Goal: Transaction & Acquisition: Book appointment/travel/reservation

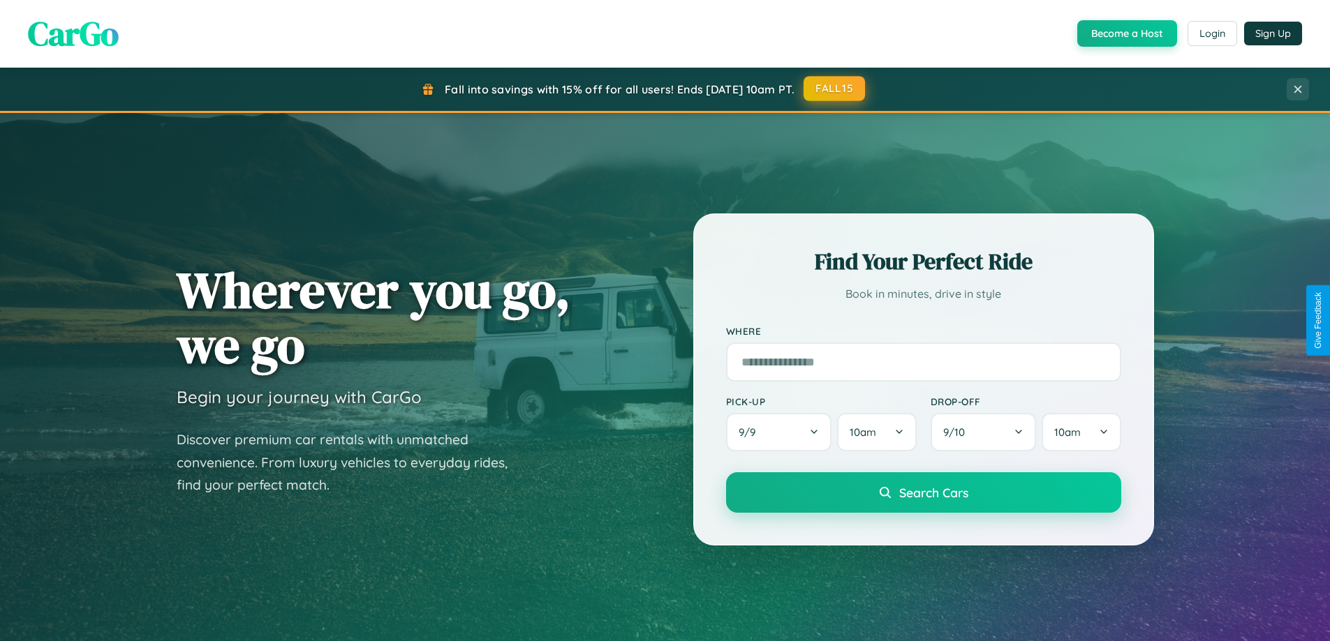
click at [835, 89] on button "FALL15" at bounding box center [833, 88] width 61 height 25
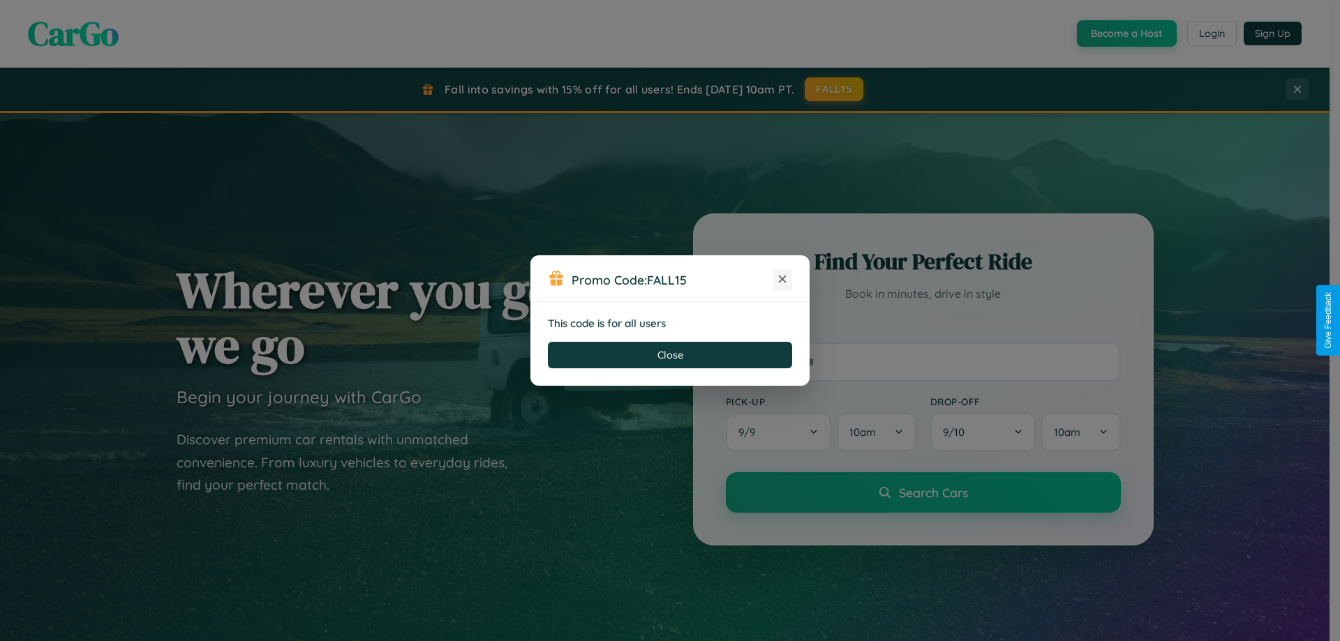
click at [782, 280] on icon at bounding box center [782, 279] width 14 height 14
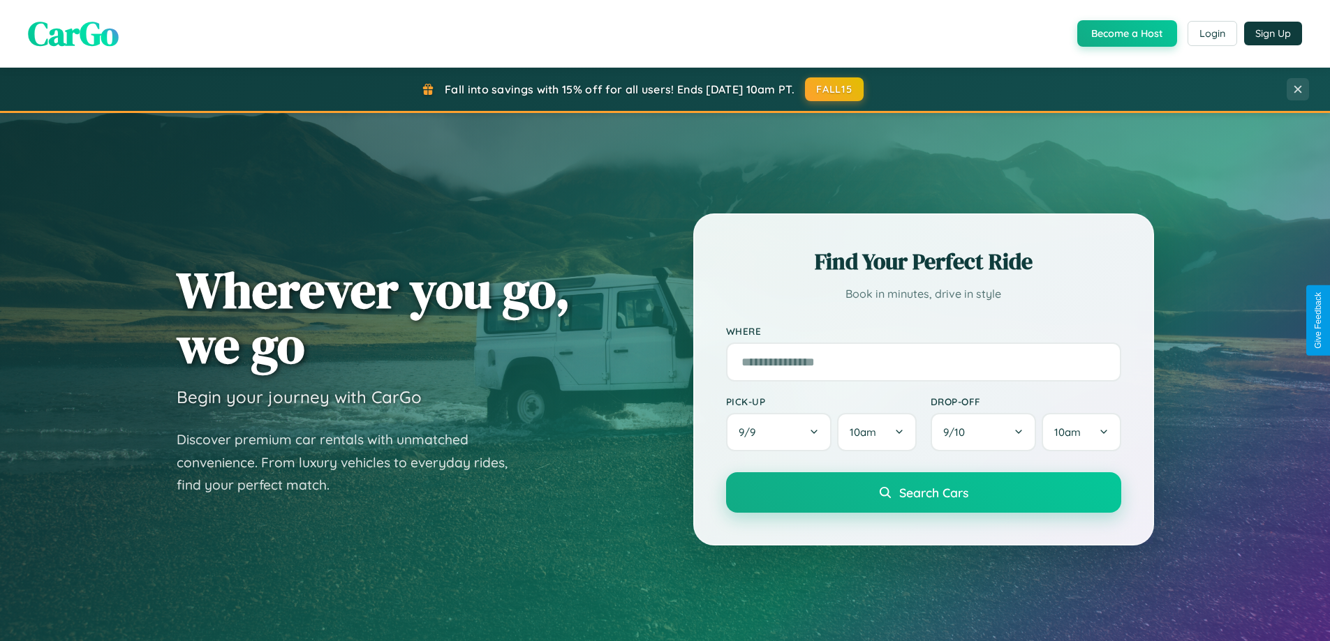
scroll to position [41, 0]
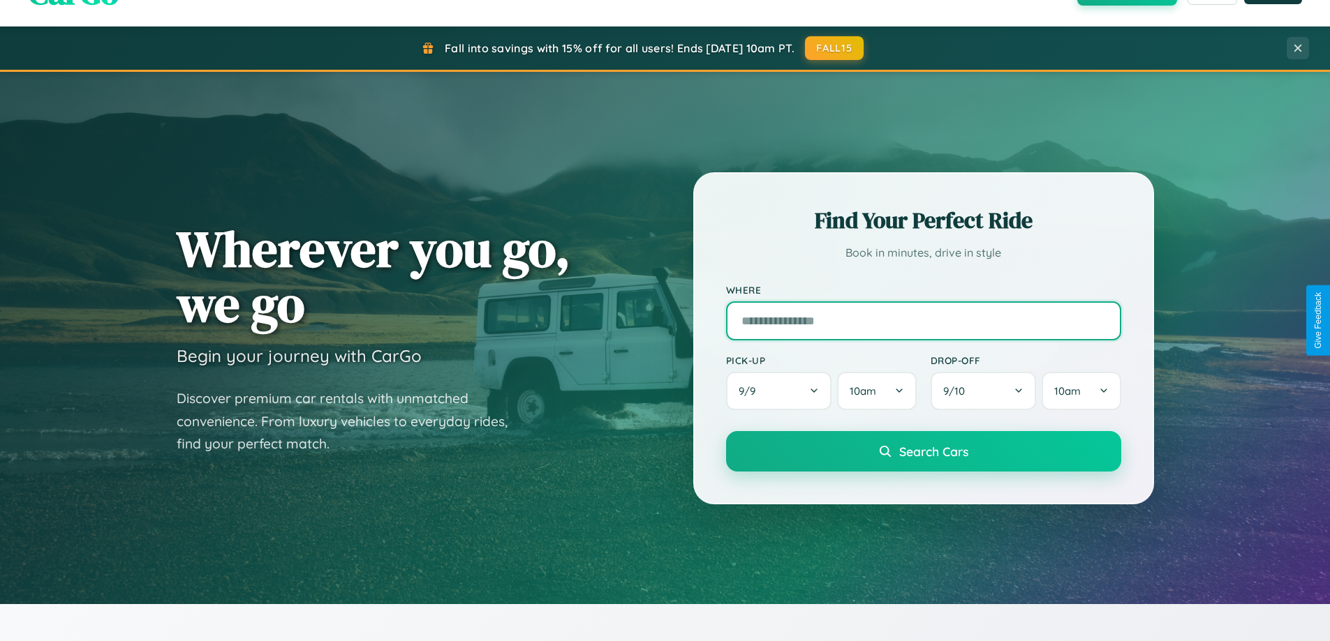
click at [923, 320] on input "text" at bounding box center [923, 321] width 395 height 39
type input "*******"
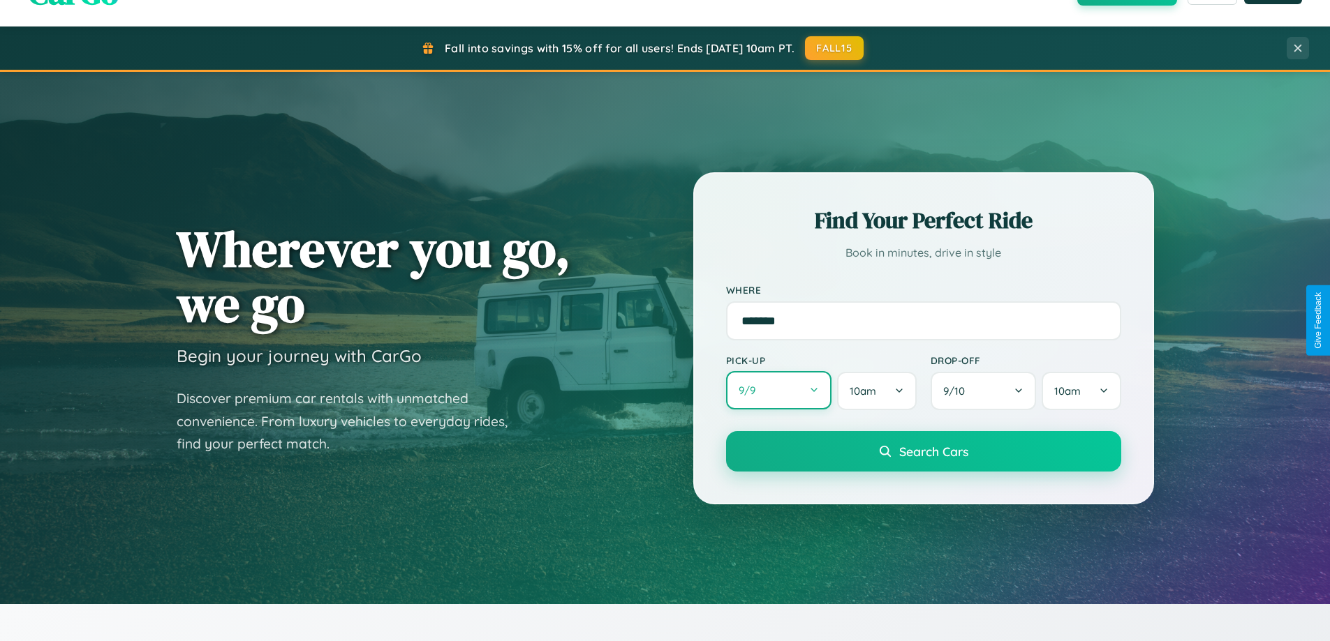
click at [778, 391] on button "9 / 9" at bounding box center [779, 390] width 106 height 38
select select "*"
select select "****"
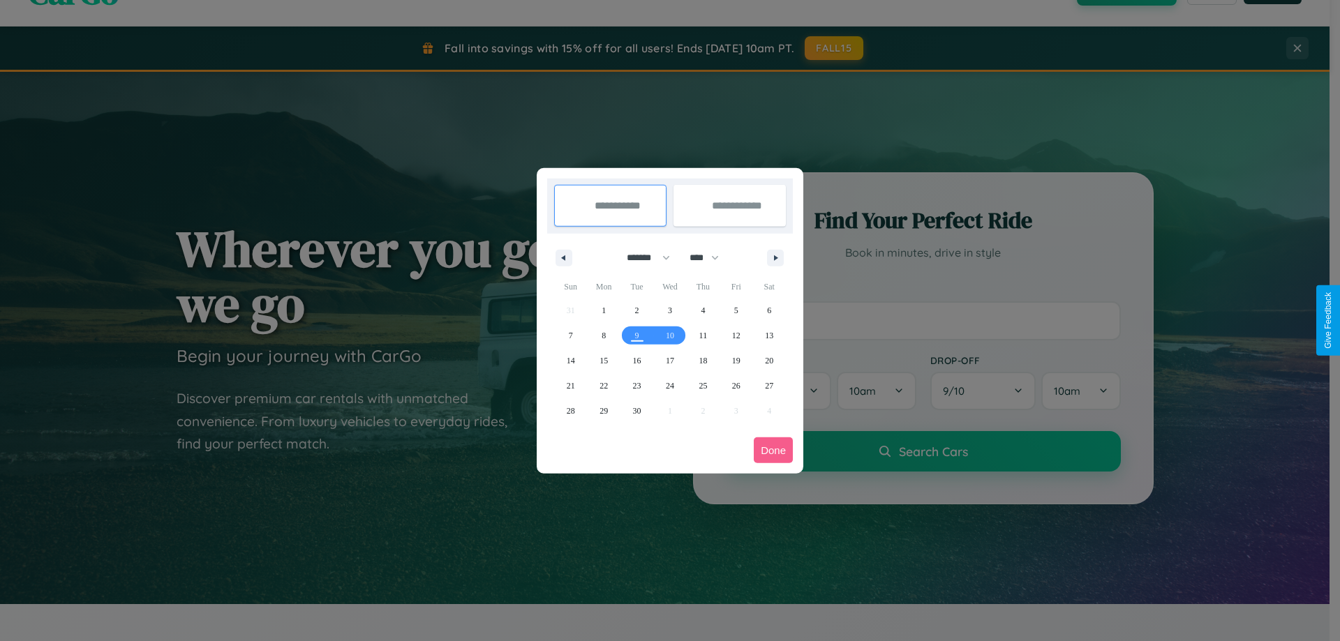
drag, startPoint x: 642, startPoint y: 258, endPoint x: 670, endPoint y: 280, distance: 35.8
click at [642, 258] on select "******* ******** ***** ***** *** **** **** ****** ********* ******* ******** **…" at bounding box center [645, 257] width 59 height 23
select select "*"
click at [604, 410] on span "27" at bounding box center [604, 411] width 8 height 25
type input "**********"
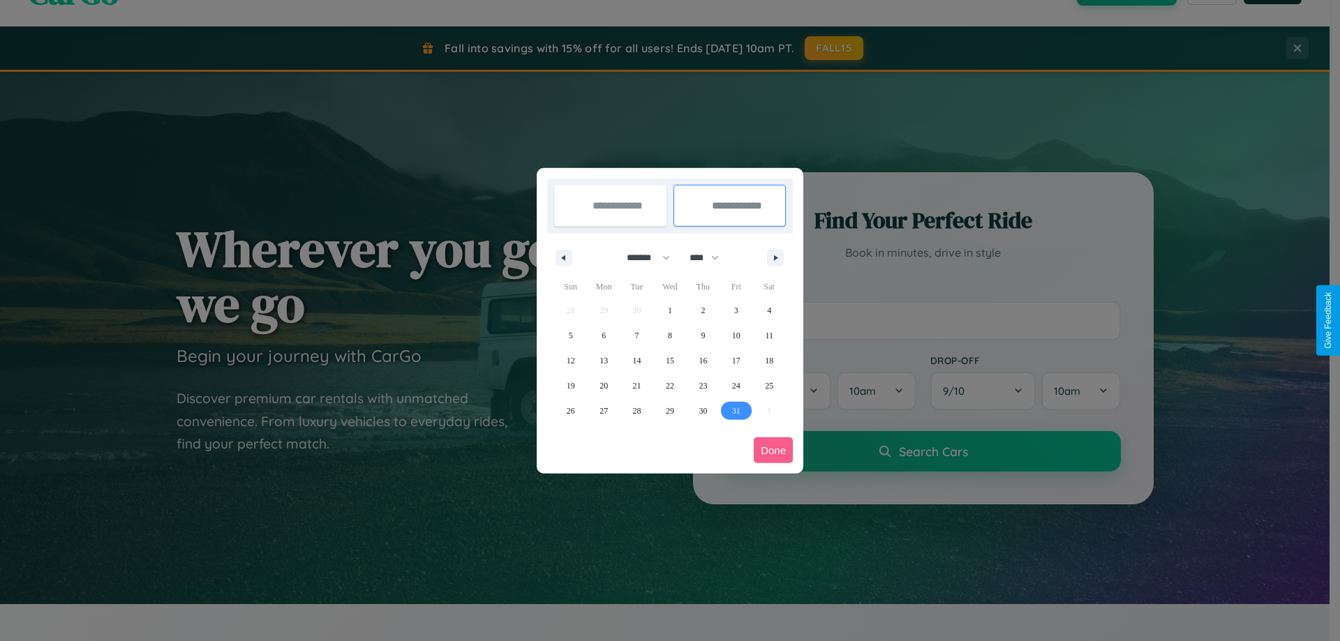
click at [736, 410] on span "31" at bounding box center [736, 411] width 8 height 25
type input "**********"
click at [773, 450] on button "Done" at bounding box center [773, 451] width 39 height 26
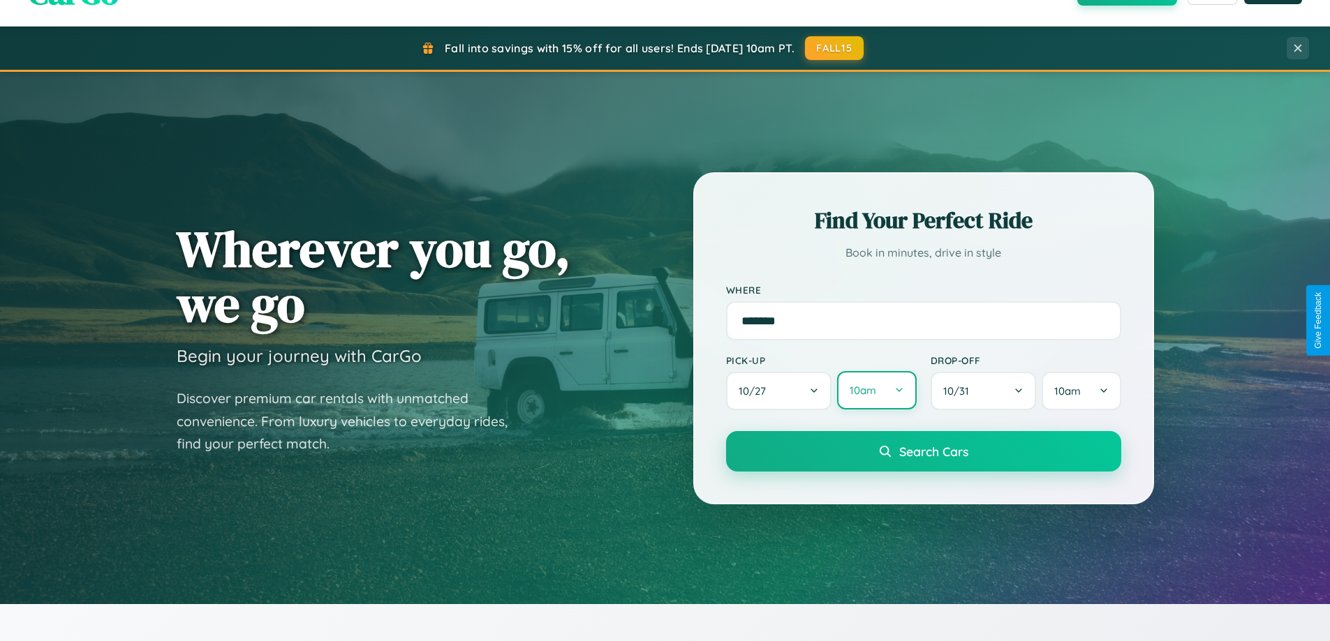
click at [876, 391] on button "10am" at bounding box center [876, 390] width 79 height 38
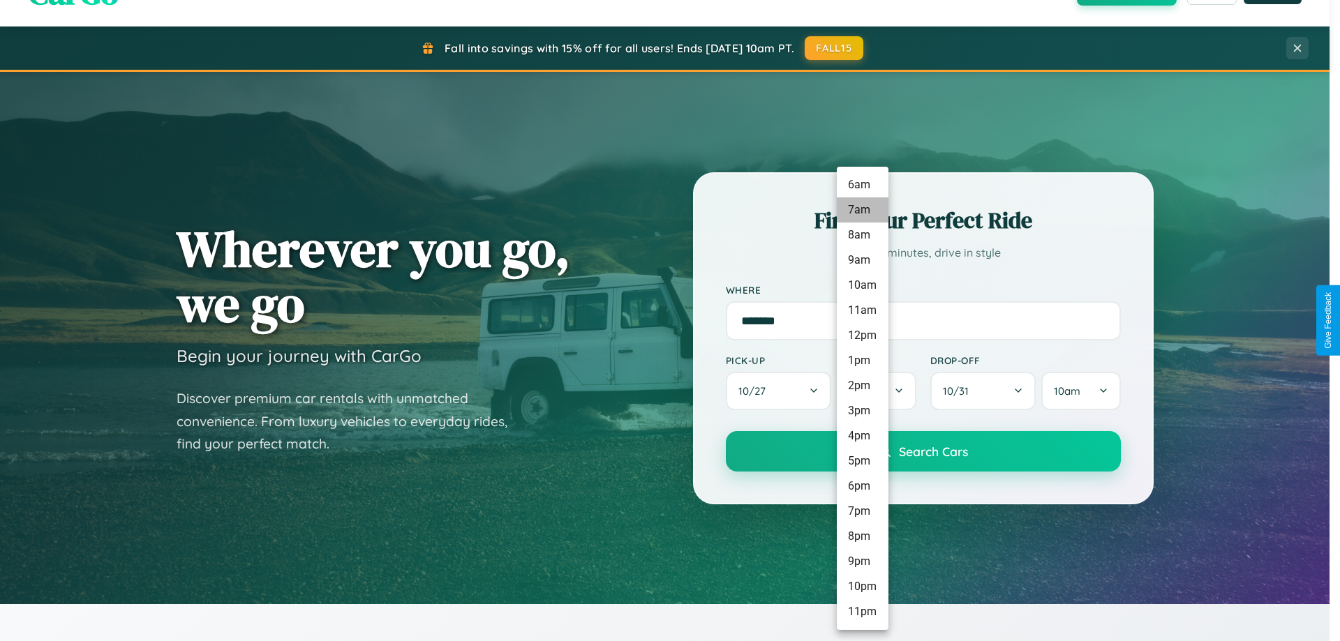
click at [862, 210] on li "7am" at bounding box center [863, 210] width 52 height 25
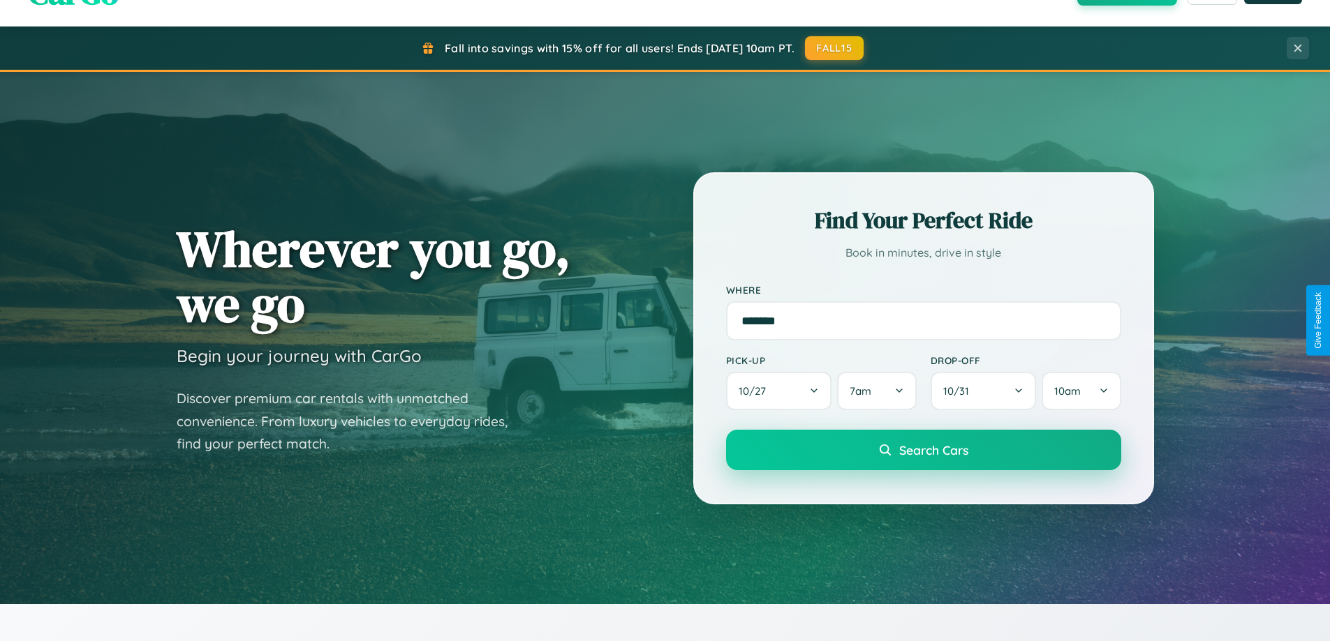
click at [923, 452] on span "Search Cars" at bounding box center [933, 450] width 69 height 15
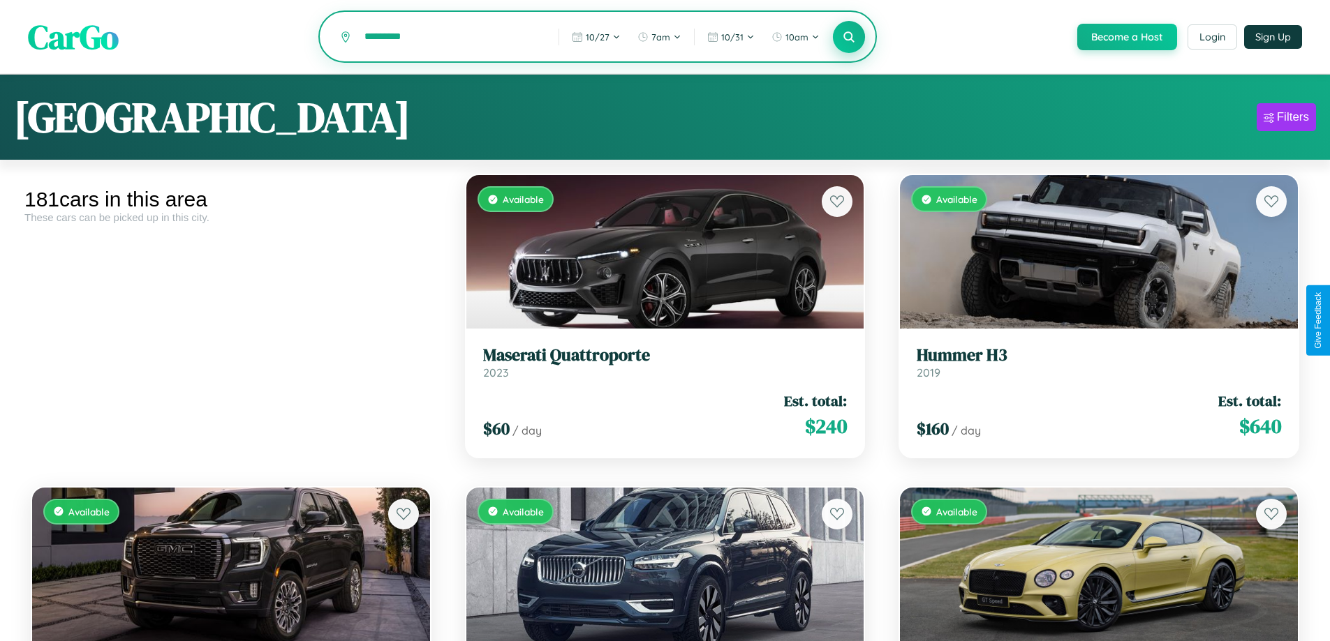
type input "*********"
click at [848, 37] on icon at bounding box center [848, 36] width 13 height 13
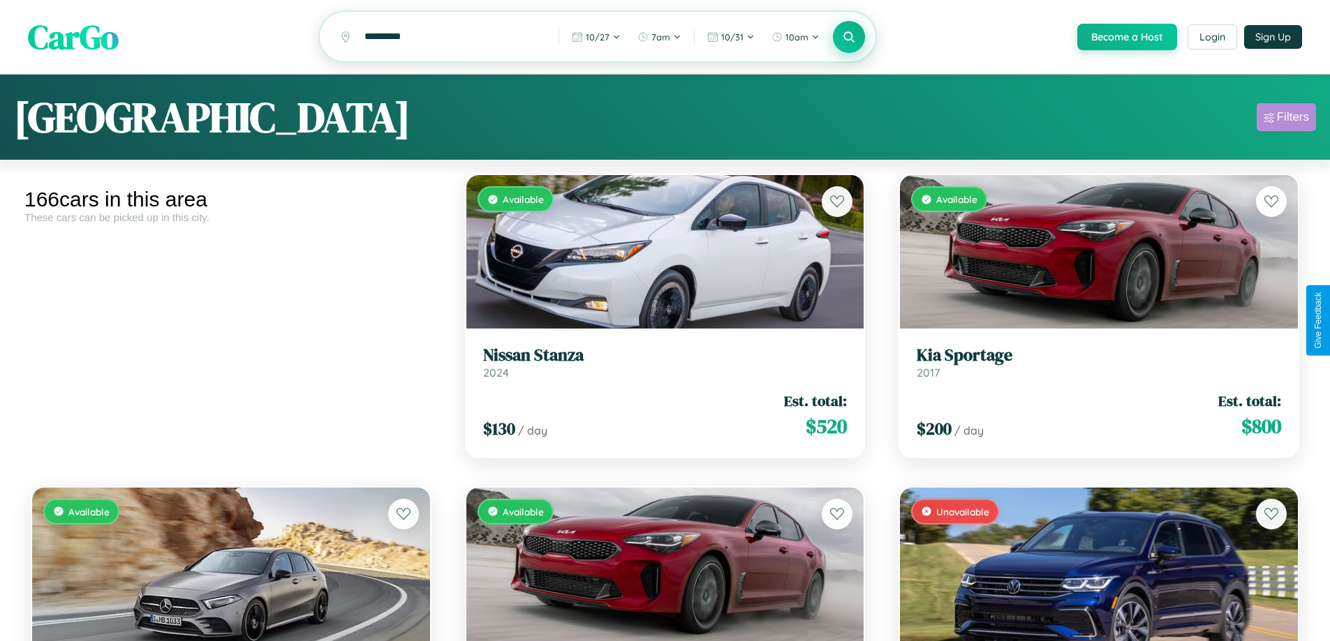
click at [1286, 119] on div "Filters" at bounding box center [1293, 117] width 32 height 14
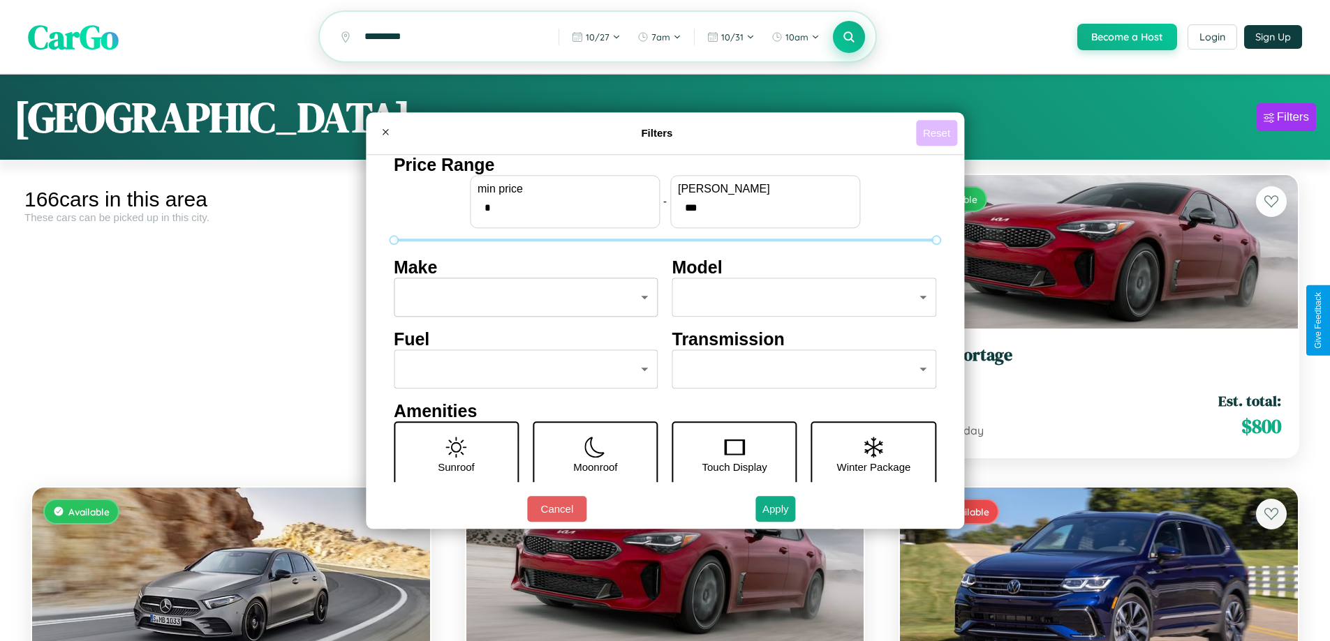
click at [938, 133] on button "Reset" at bounding box center [936, 133] width 41 height 26
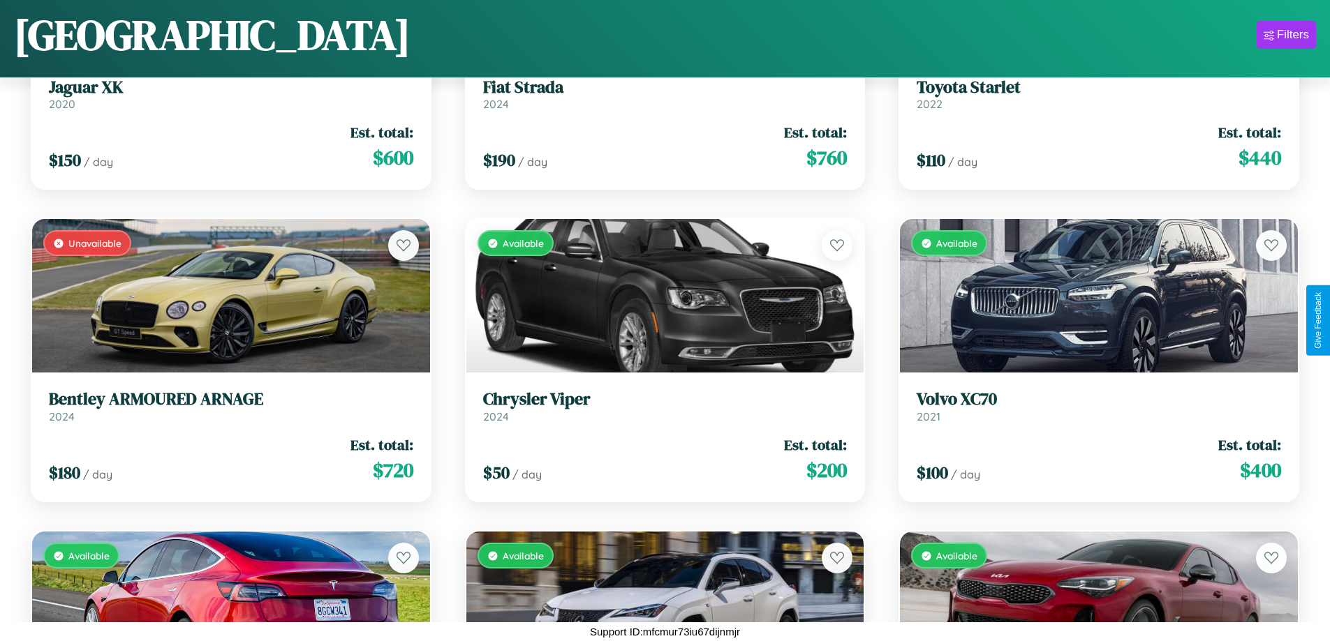
scroll to position [2384, 0]
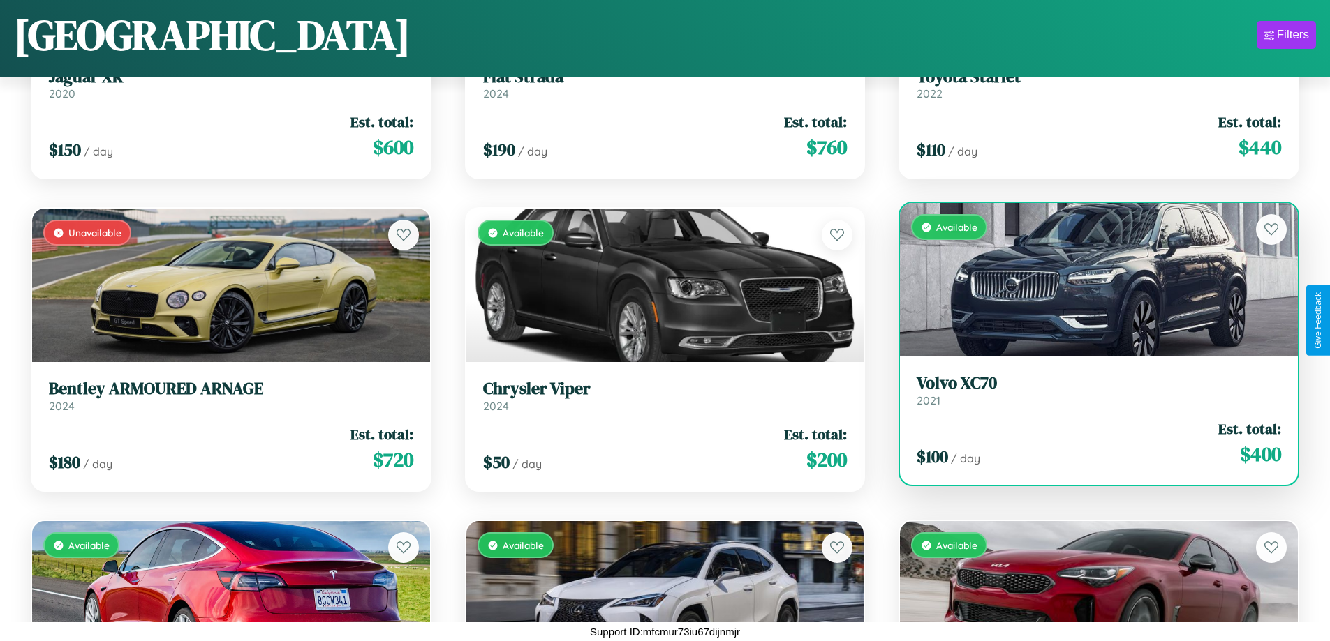
click at [1090, 280] on div "Available" at bounding box center [1099, 280] width 398 height 154
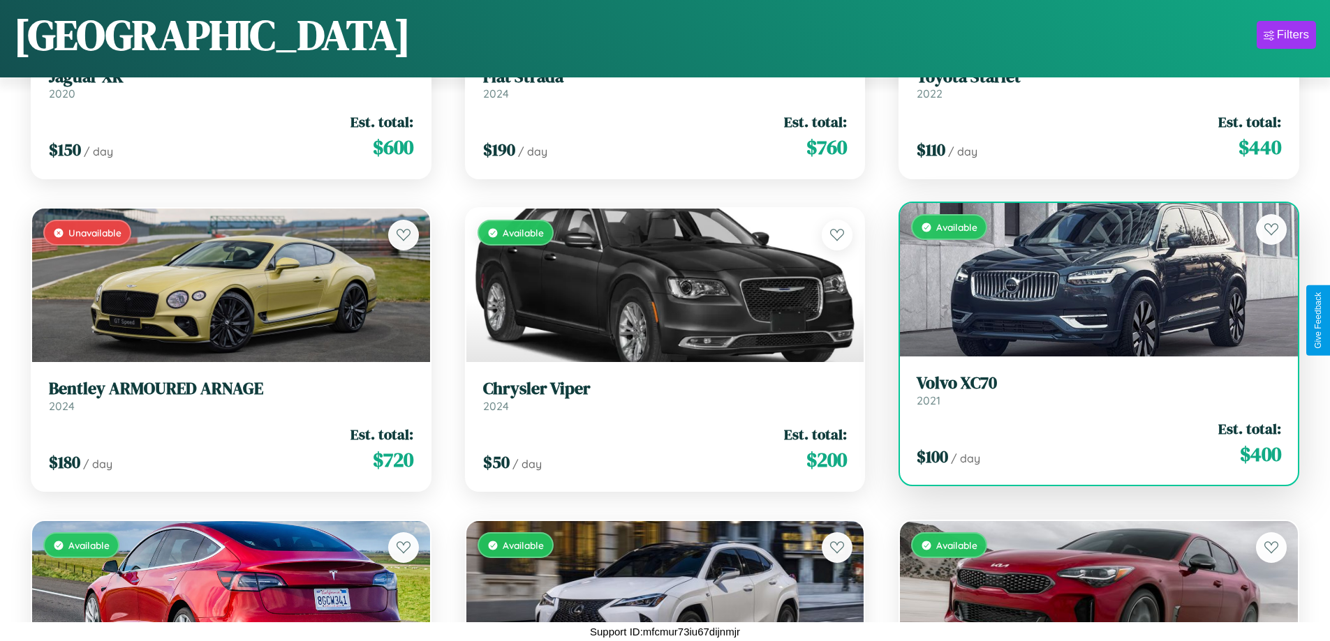
click at [1090, 280] on div "Available" at bounding box center [1099, 280] width 398 height 154
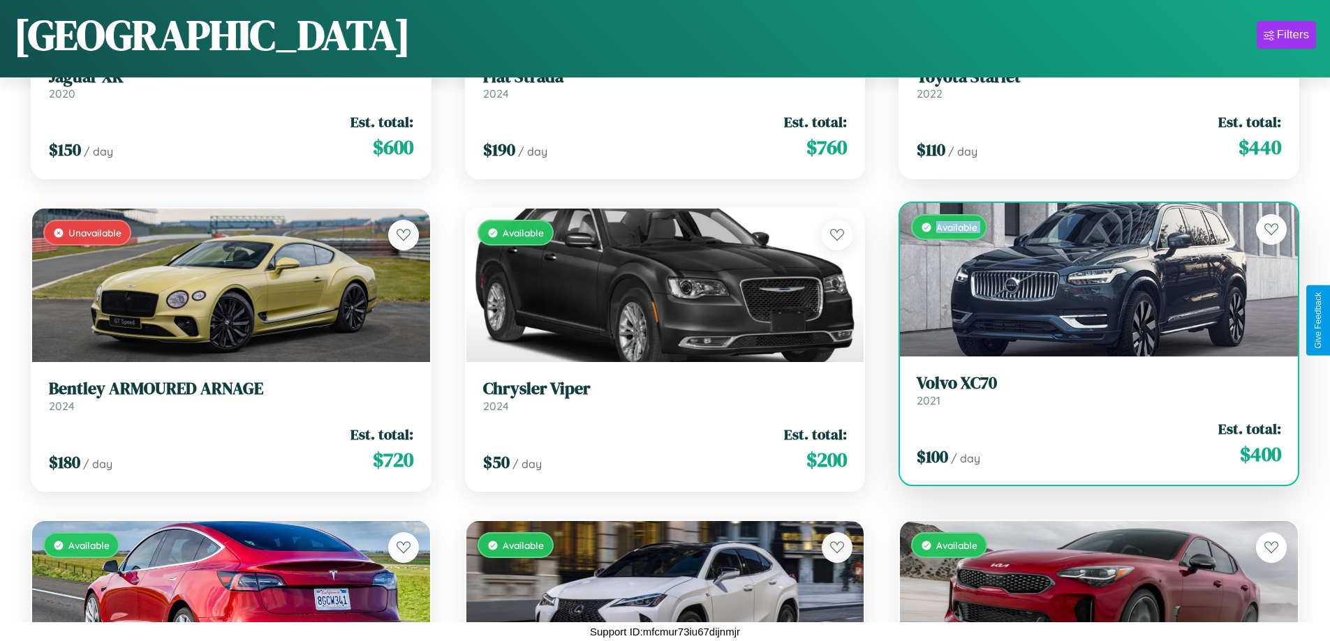
click at [1090, 280] on div "Available" at bounding box center [1099, 280] width 398 height 154
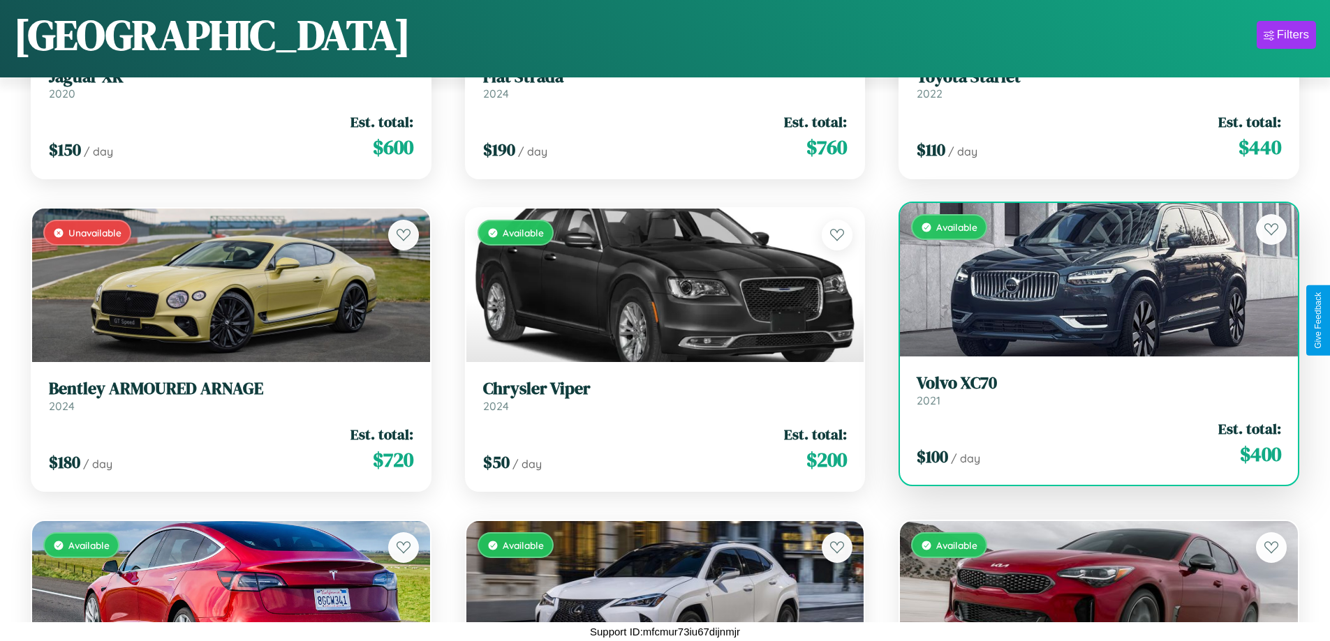
click at [1090, 280] on div "Available" at bounding box center [1099, 280] width 398 height 154
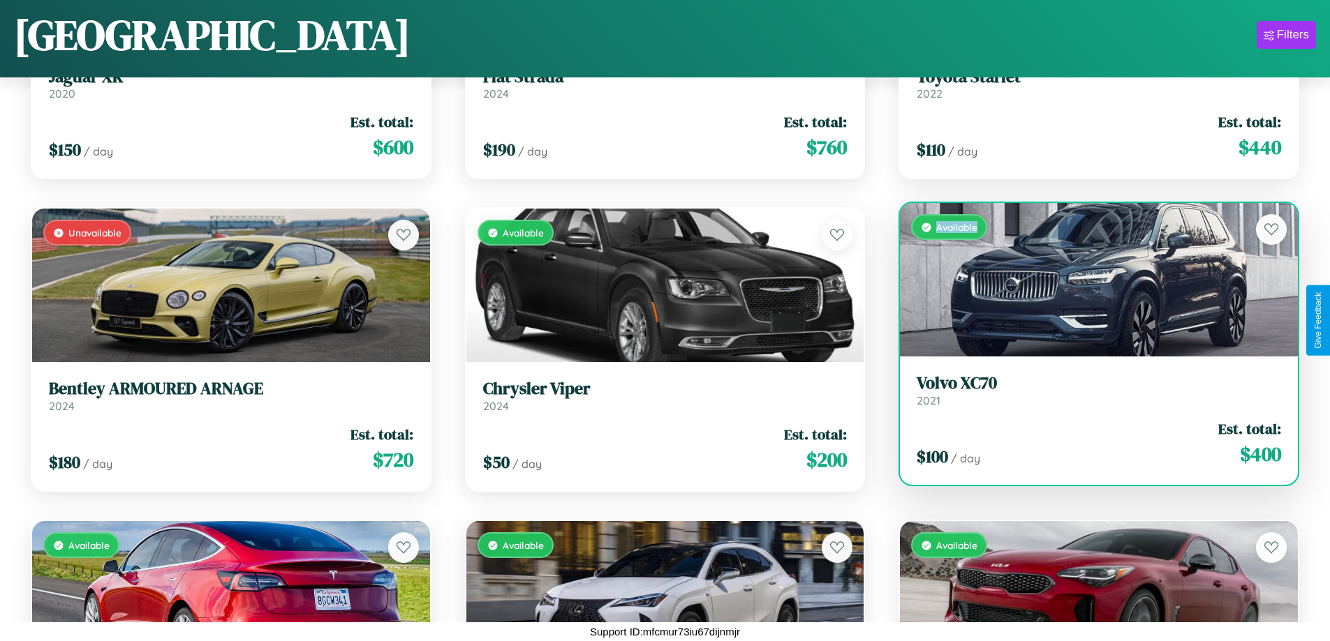
click at [1090, 280] on div "Available" at bounding box center [1099, 280] width 398 height 154
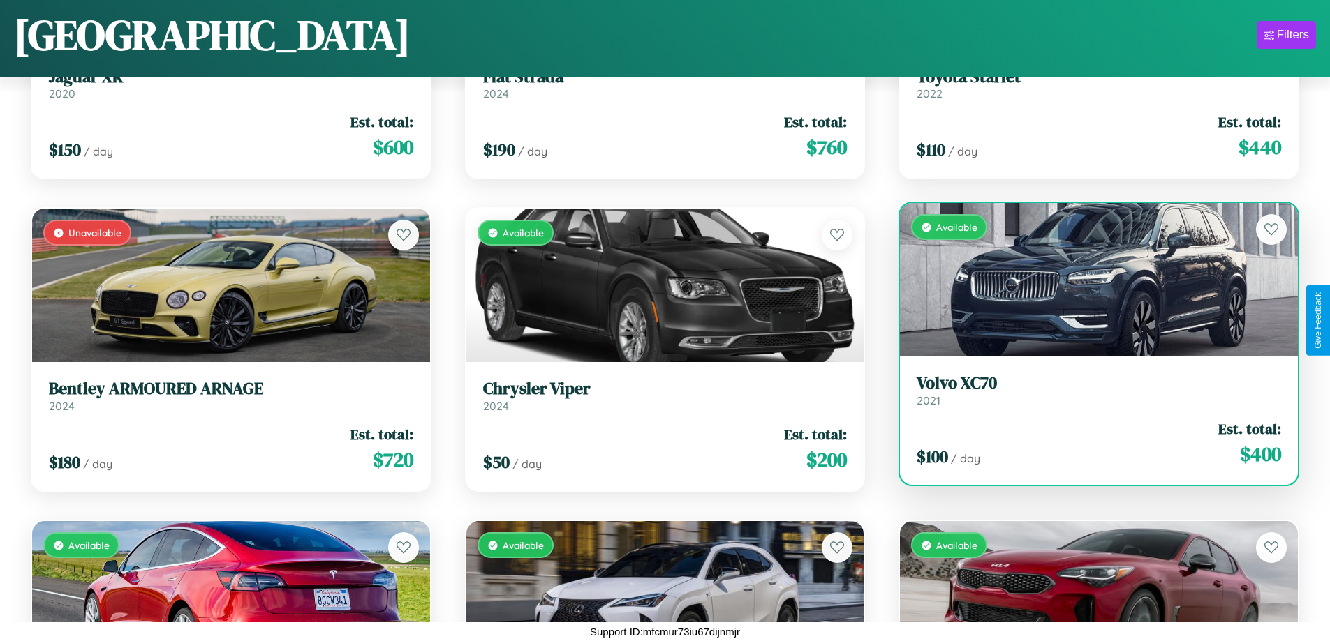
click at [1090, 390] on h3 "Volvo XC70" at bounding box center [1098, 383] width 364 height 20
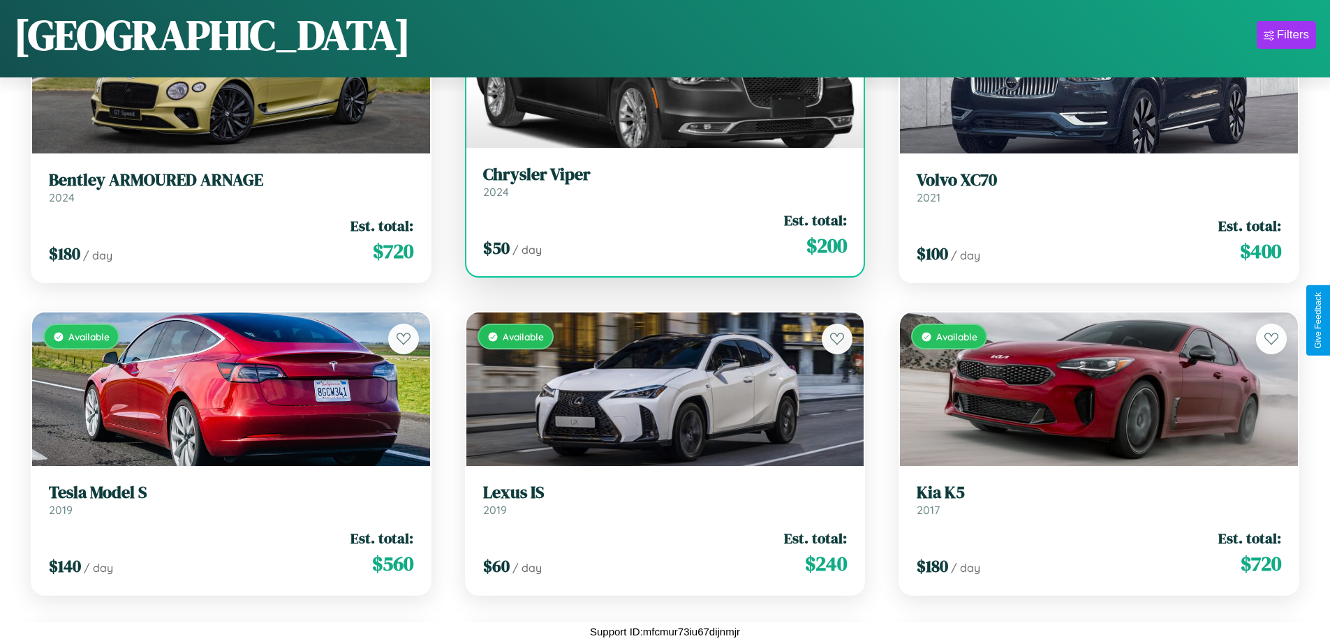
scroll to position [3009, 0]
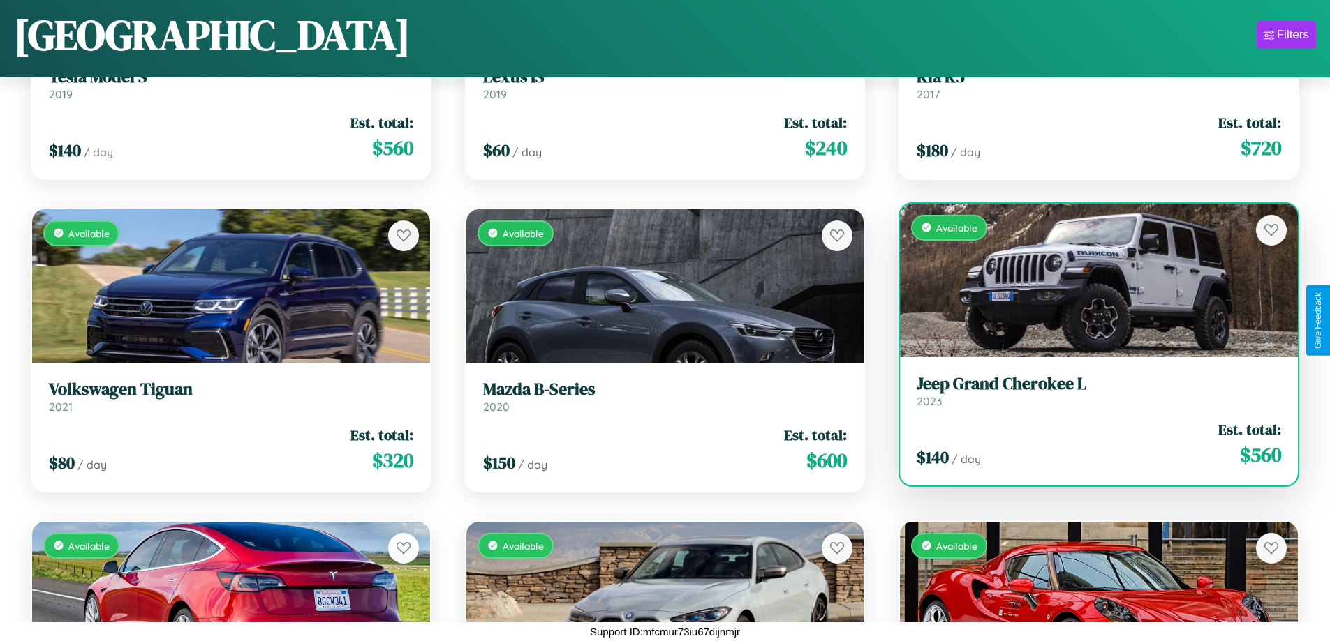
click at [1090, 280] on div "Available" at bounding box center [1099, 281] width 398 height 154
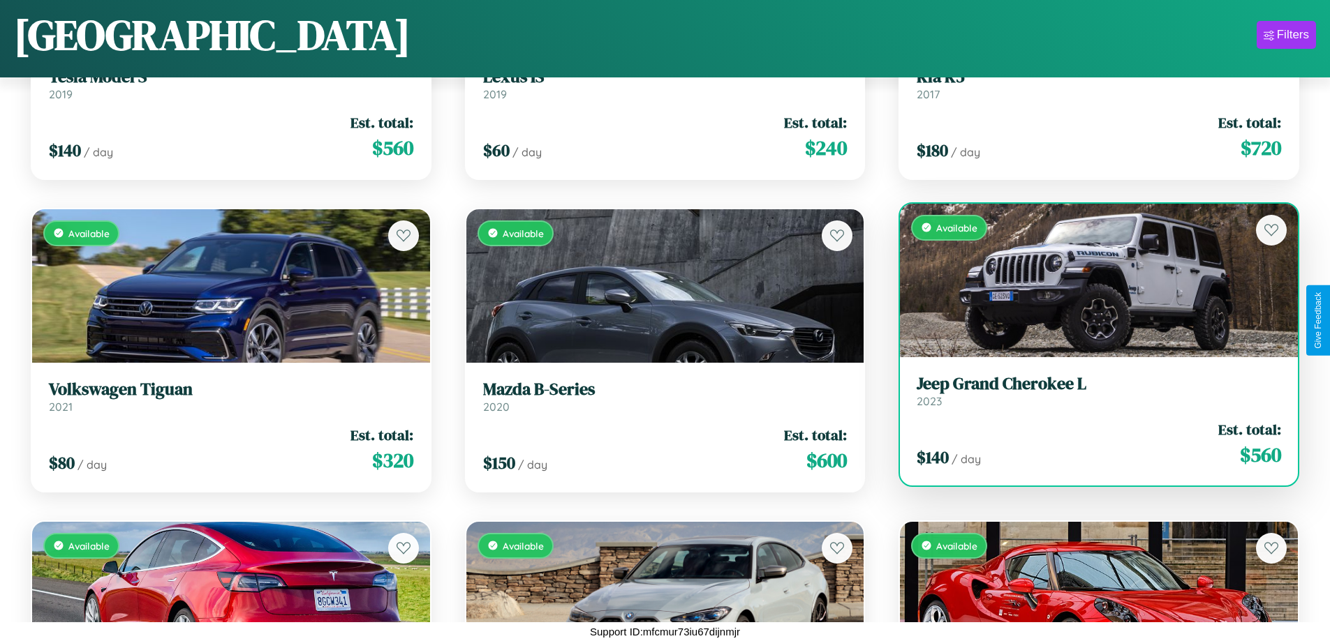
click at [1090, 280] on div "Available" at bounding box center [1099, 281] width 398 height 154
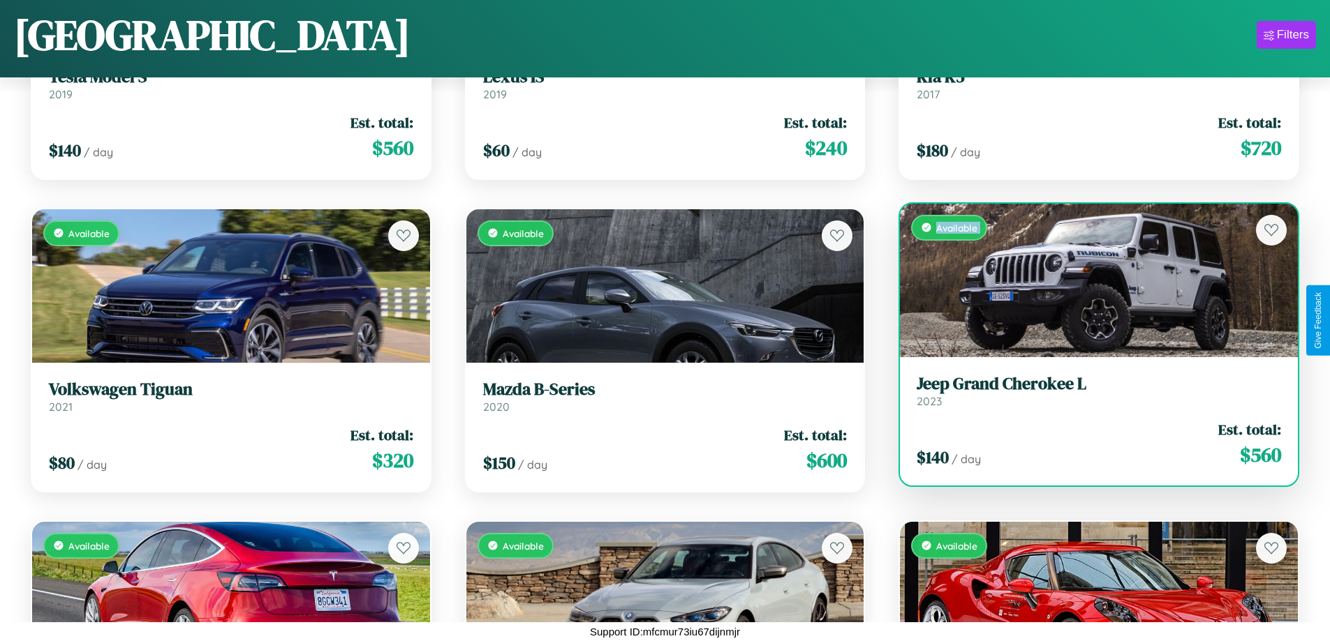
click at [1090, 280] on div "Available" at bounding box center [1099, 281] width 398 height 154
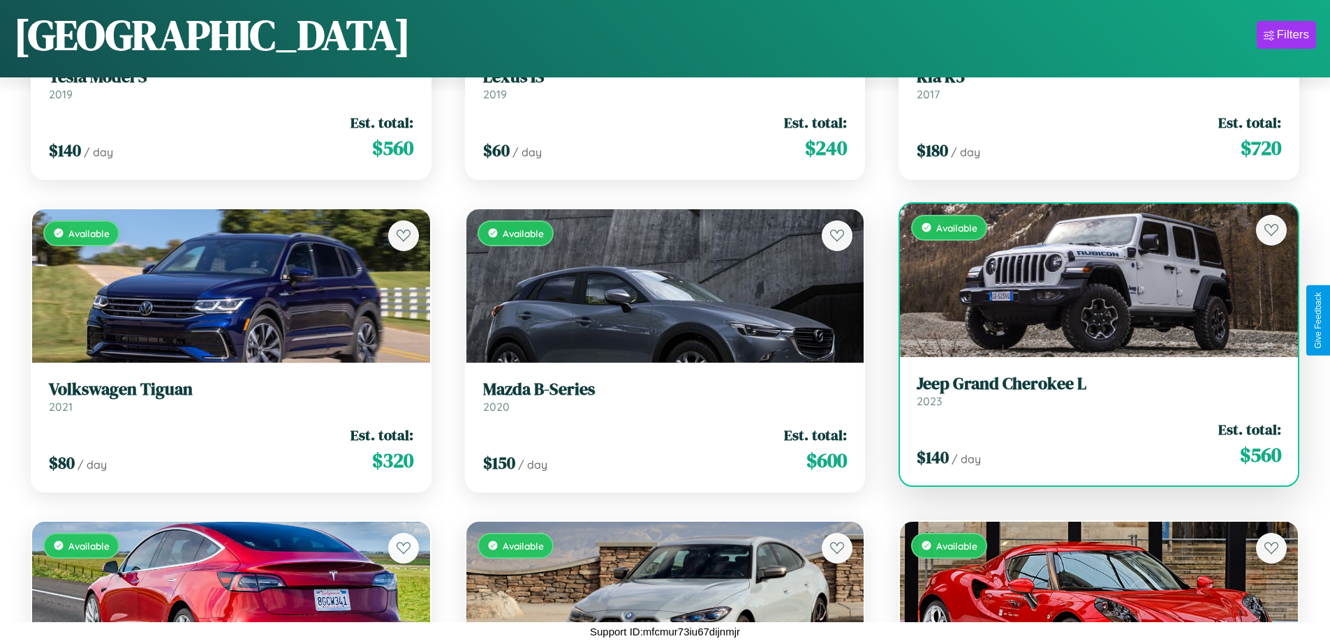
click at [1090, 280] on div "Available" at bounding box center [1099, 281] width 398 height 154
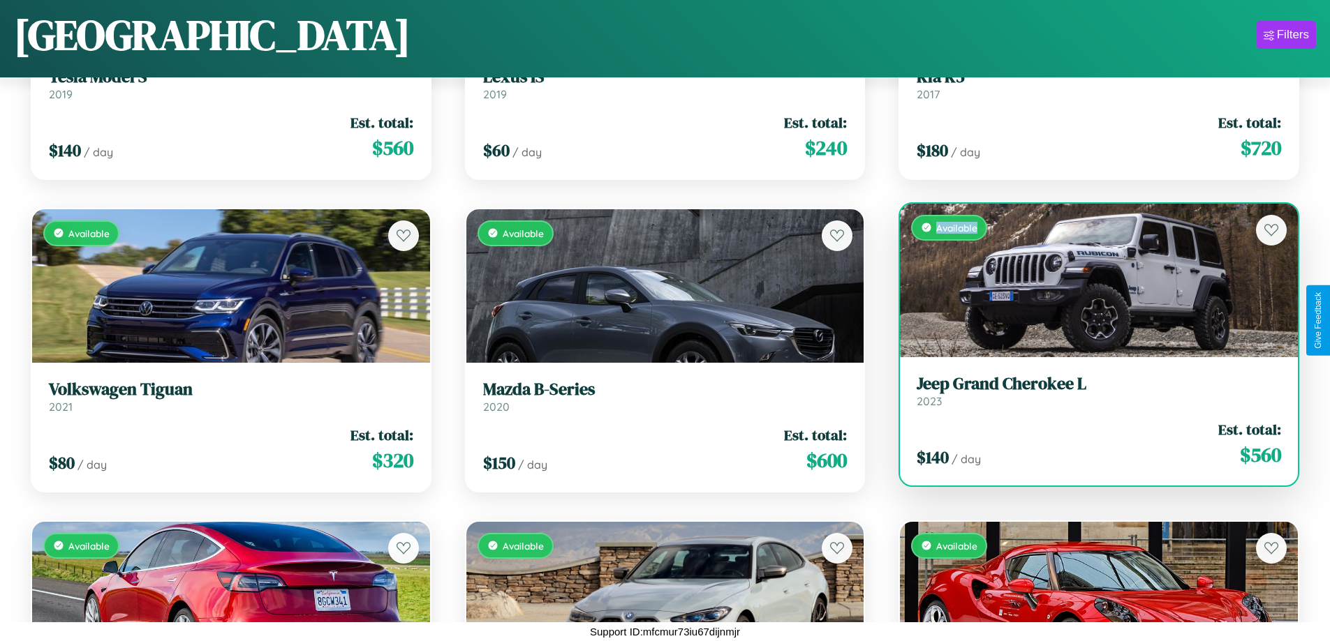
click at [1090, 280] on div "Available" at bounding box center [1099, 281] width 398 height 154
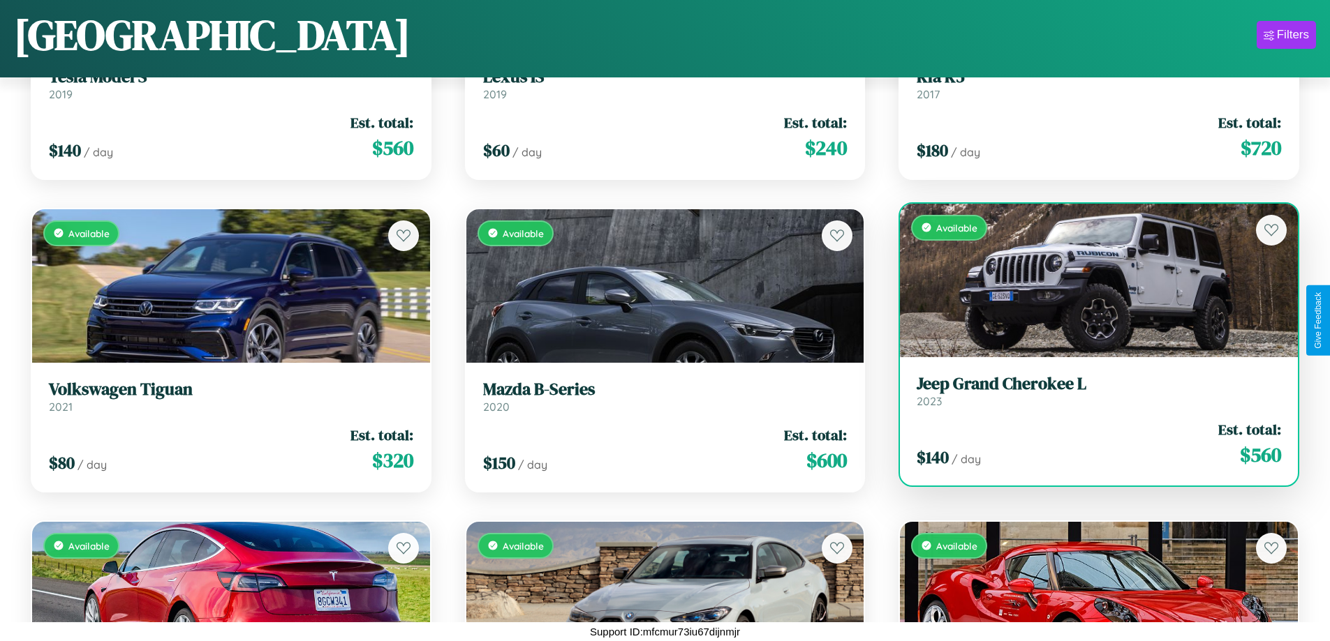
click at [1090, 391] on h3 "Jeep Grand Cherokee L" at bounding box center [1098, 384] width 364 height 20
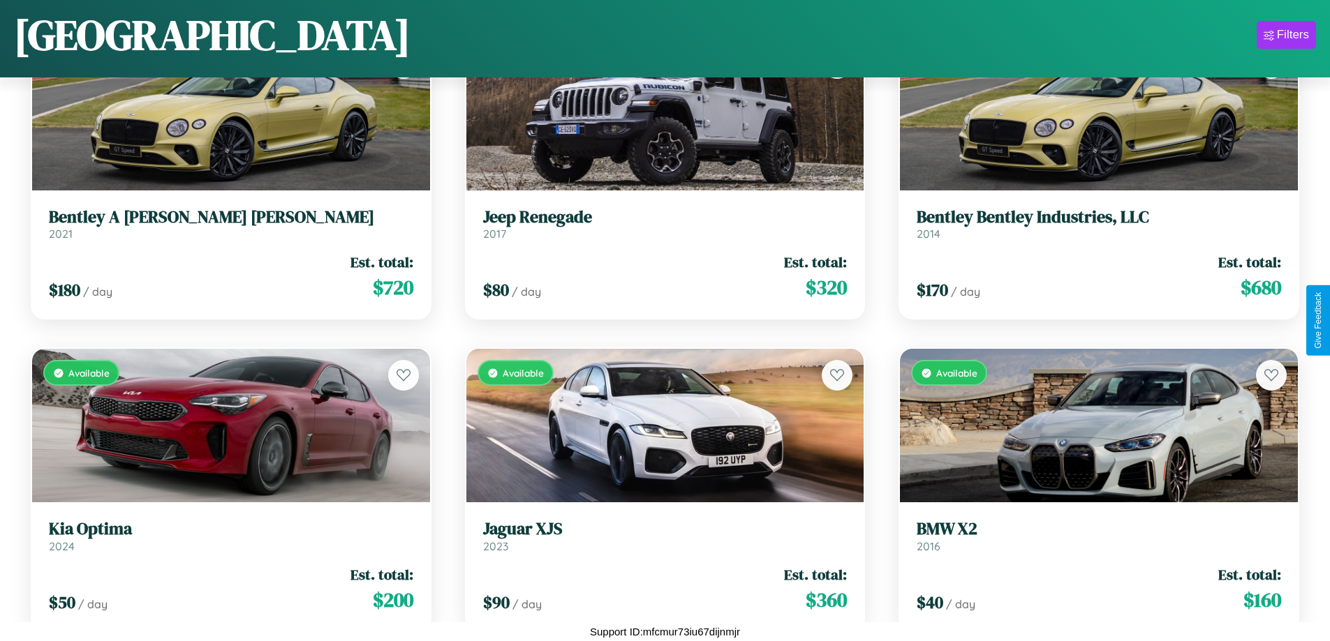
scroll to position [14886, 0]
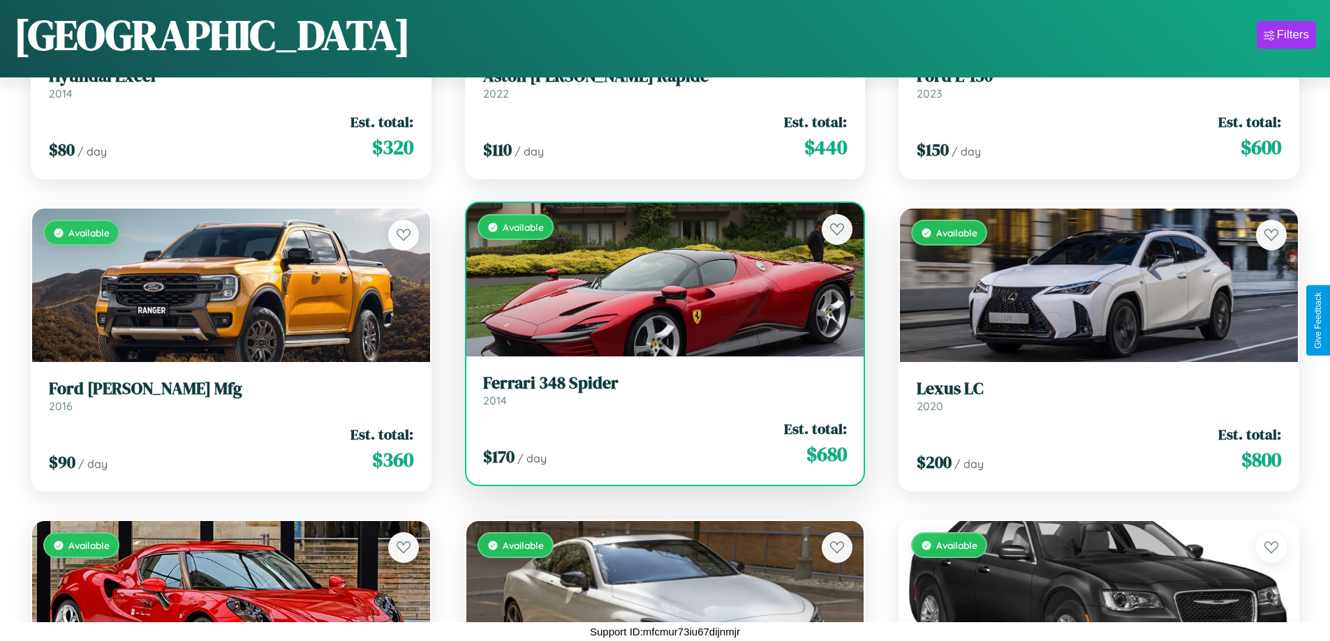
click at [659, 280] on div "Available" at bounding box center [665, 280] width 398 height 154
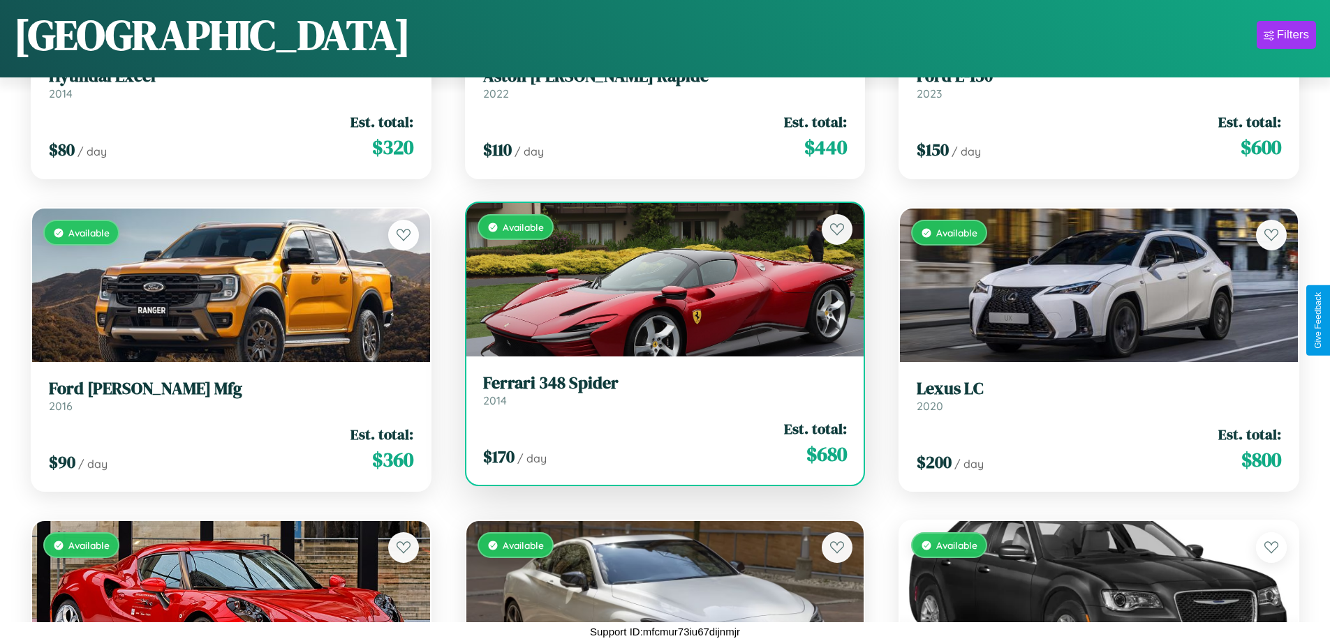
click at [659, 280] on div "Available" at bounding box center [665, 280] width 398 height 154
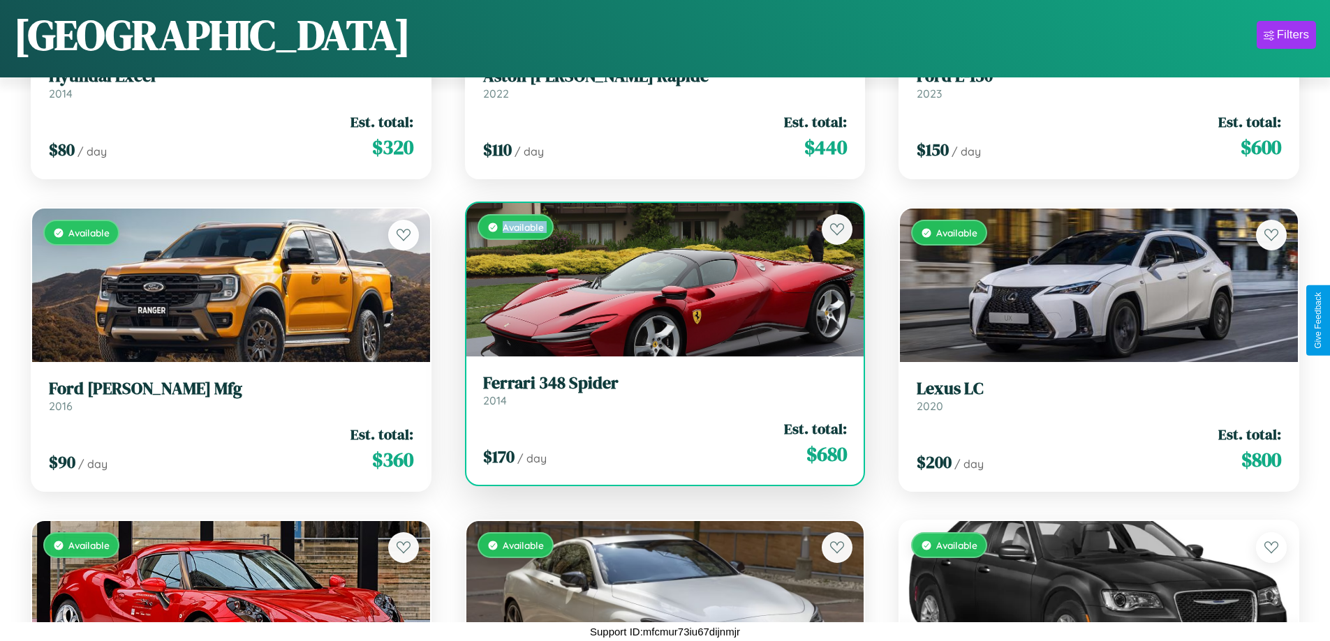
click at [659, 280] on div "Available" at bounding box center [665, 280] width 398 height 154
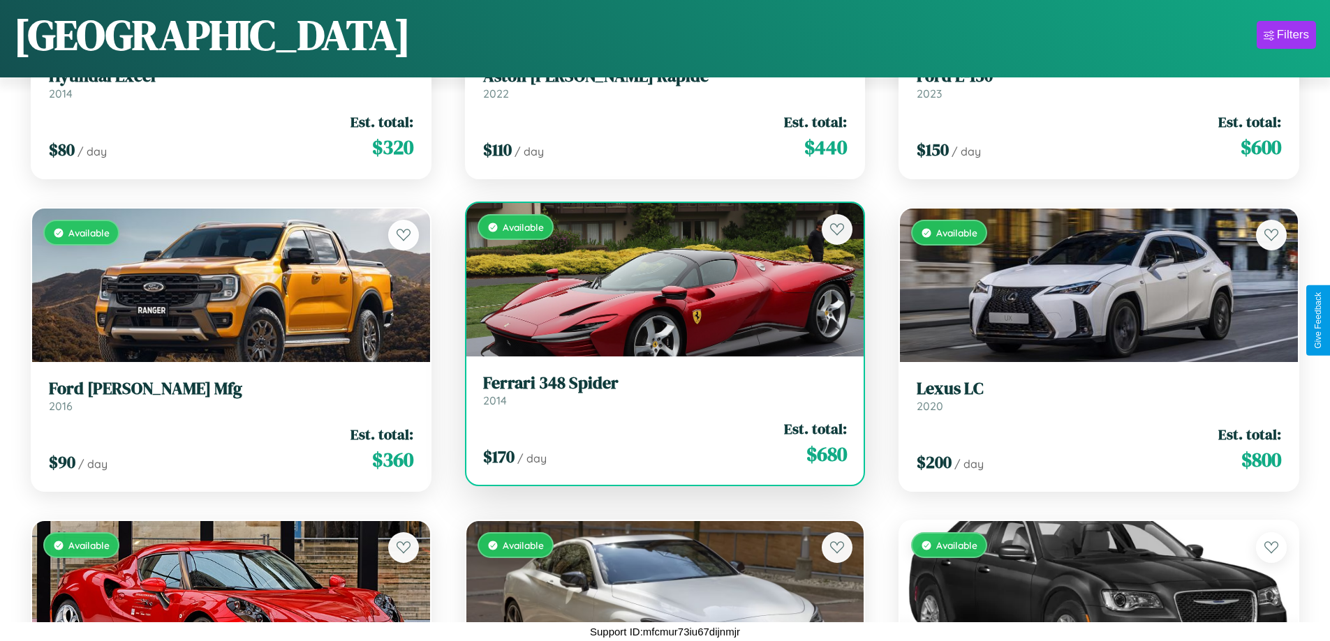
click at [659, 280] on div "Available" at bounding box center [665, 280] width 398 height 154
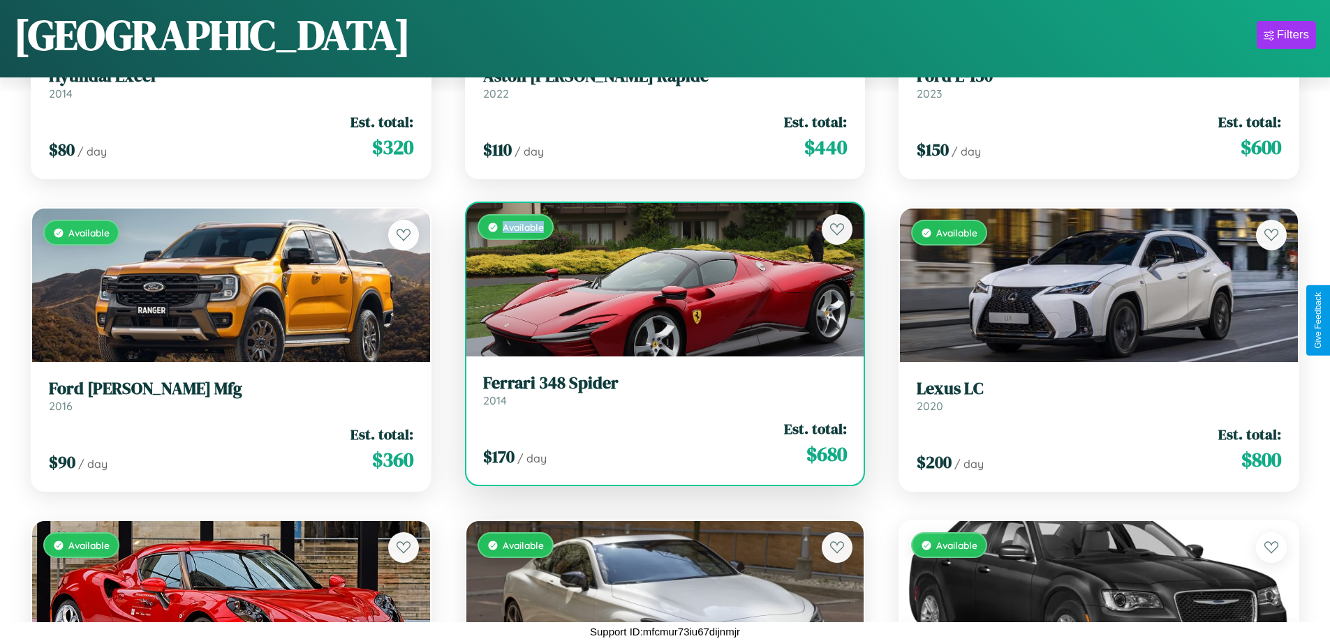
click at [659, 280] on div "Available" at bounding box center [665, 280] width 398 height 154
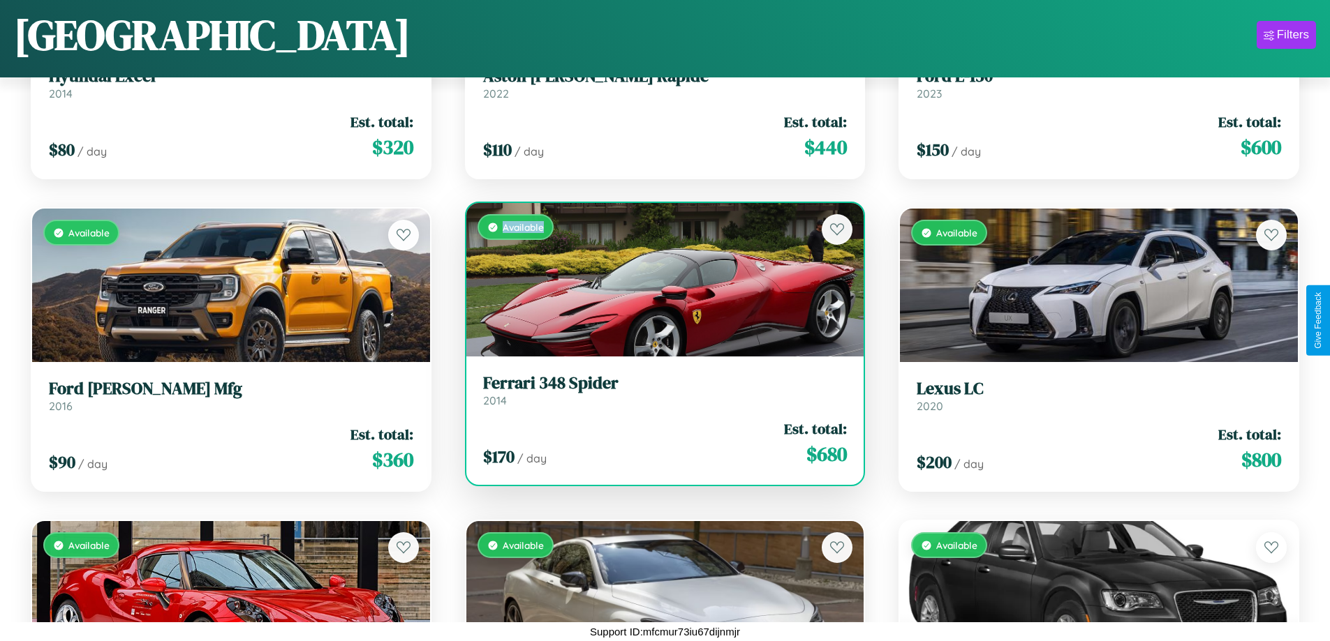
click at [659, 390] on h3 "Ferrari 348 Spider" at bounding box center [665, 383] width 364 height 20
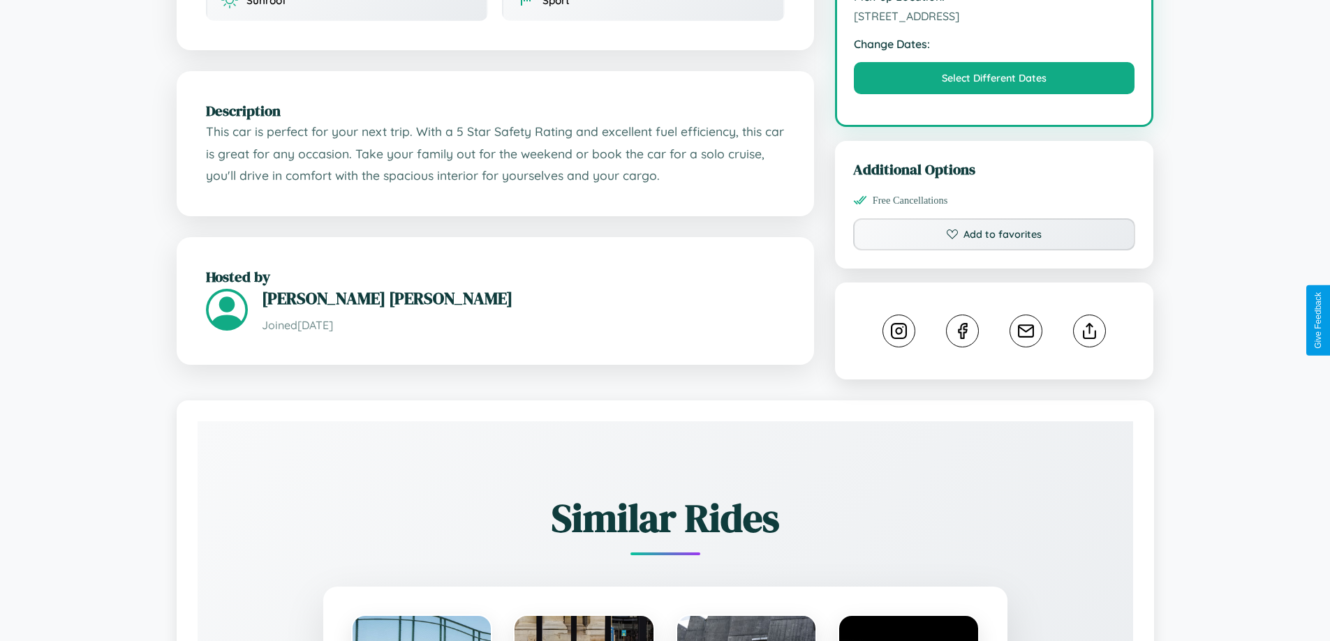
scroll to position [459, 0]
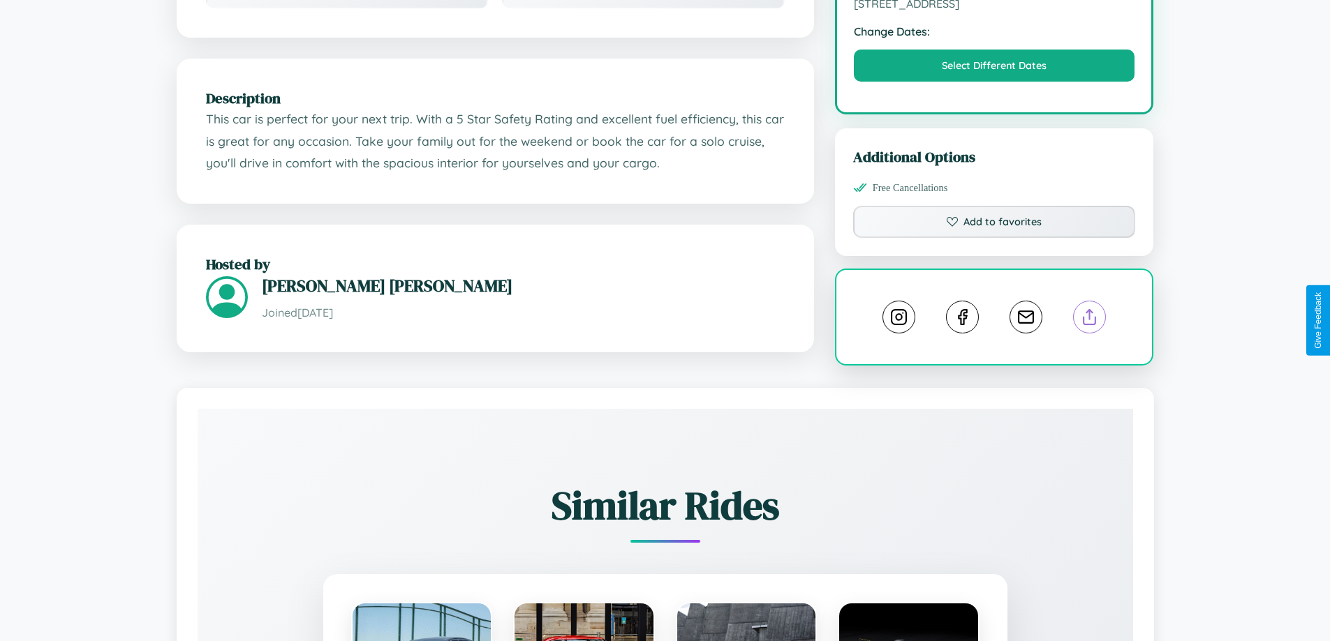
click at [1090, 319] on line at bounding box center [1090, 315] width 0 height 10
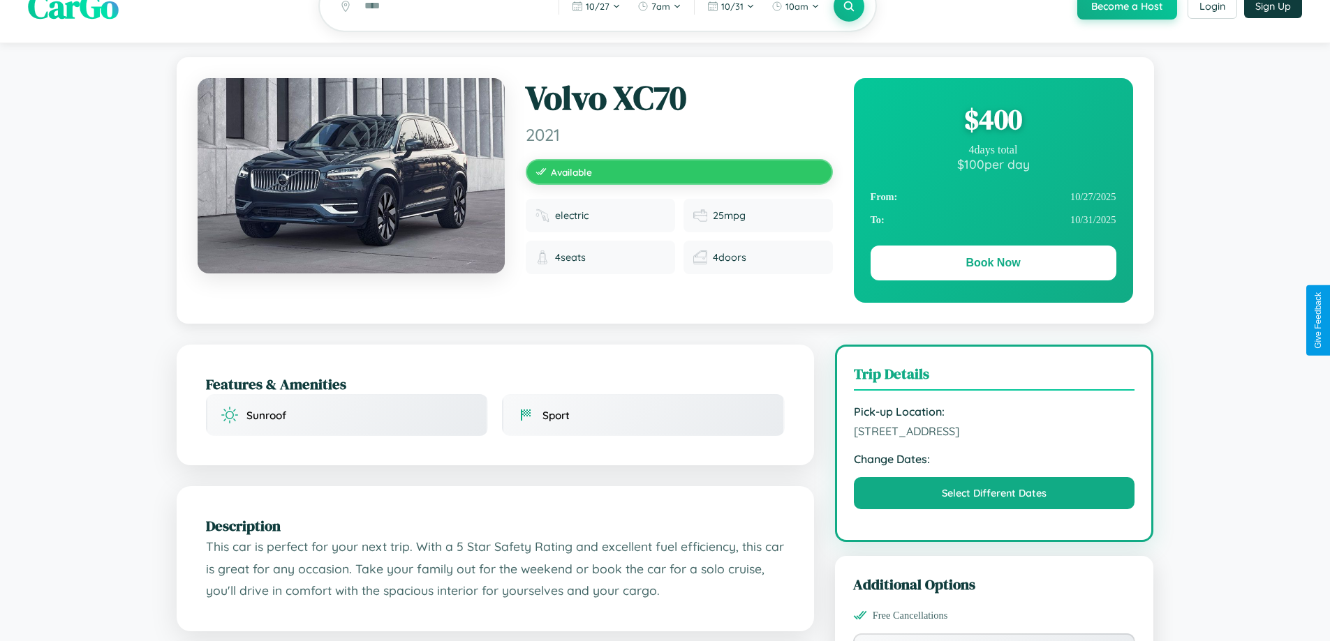
scroll to position [0, 0]
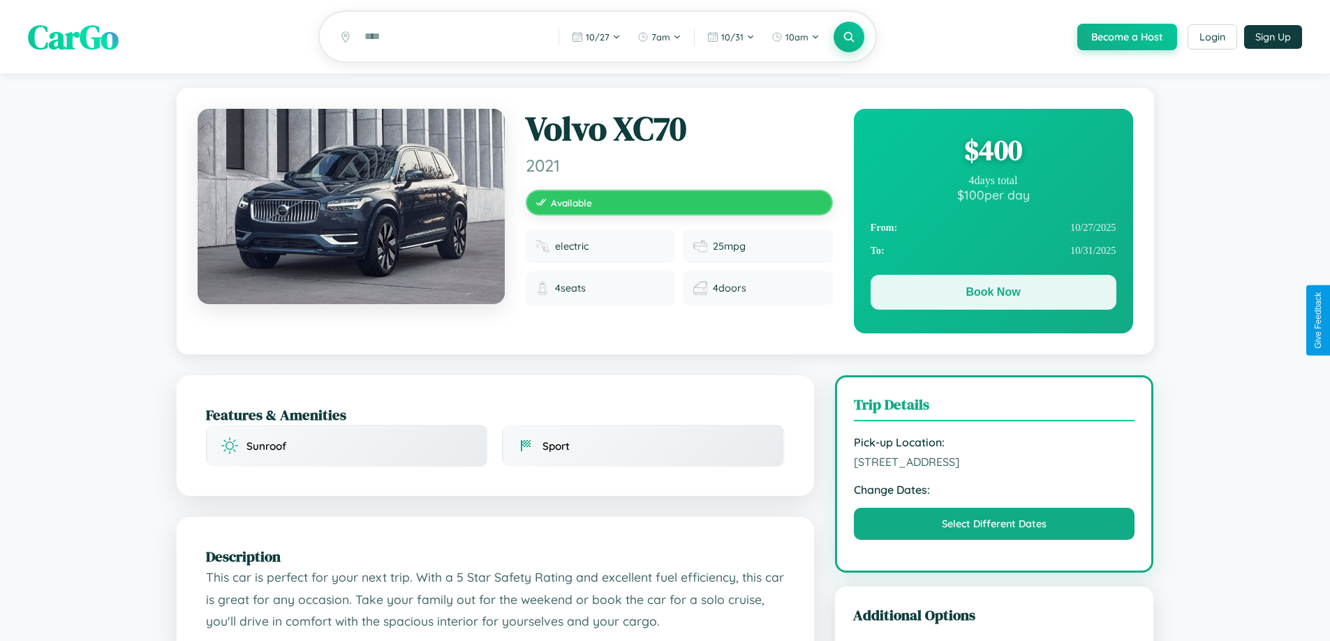
click at [993, 295] on button "Book Now" at bounding box center [993, 292] width 246 height 35
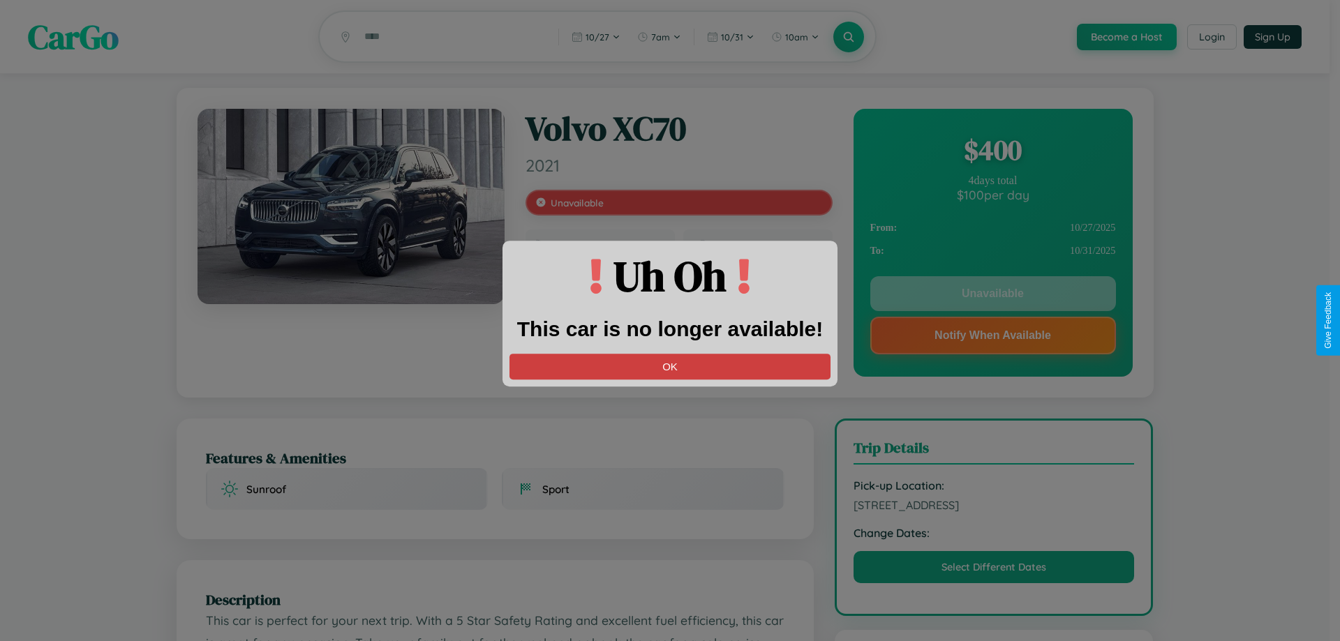
click at [670, 366] on button "OK" at bounding box center [670, 367] width 321 height 26
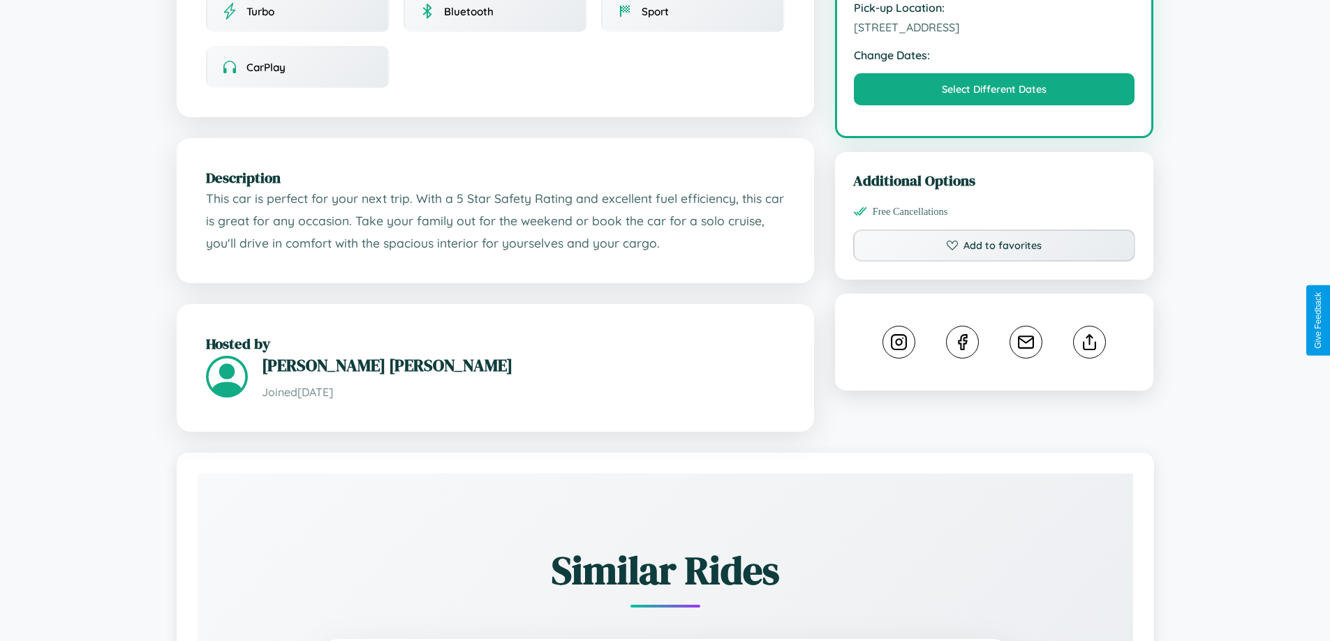
scroll to position [829, 0]
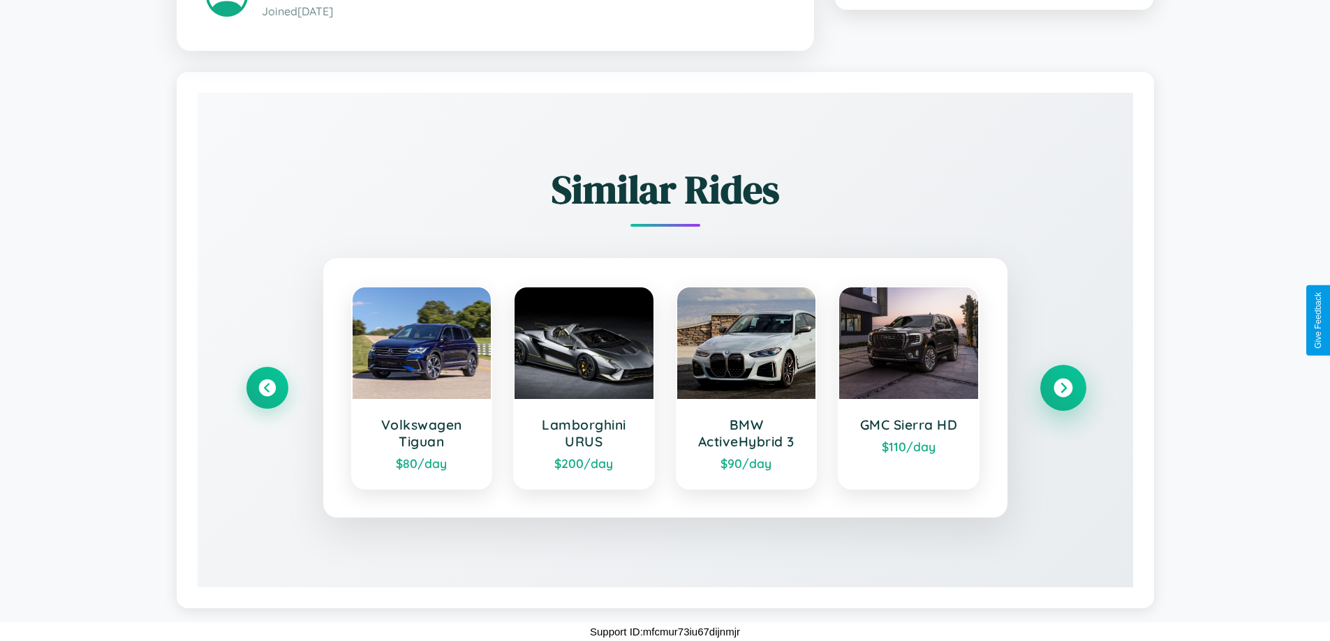
click at [1062, 387] on icon at bounding box center [1062, 388] width 19 height 19
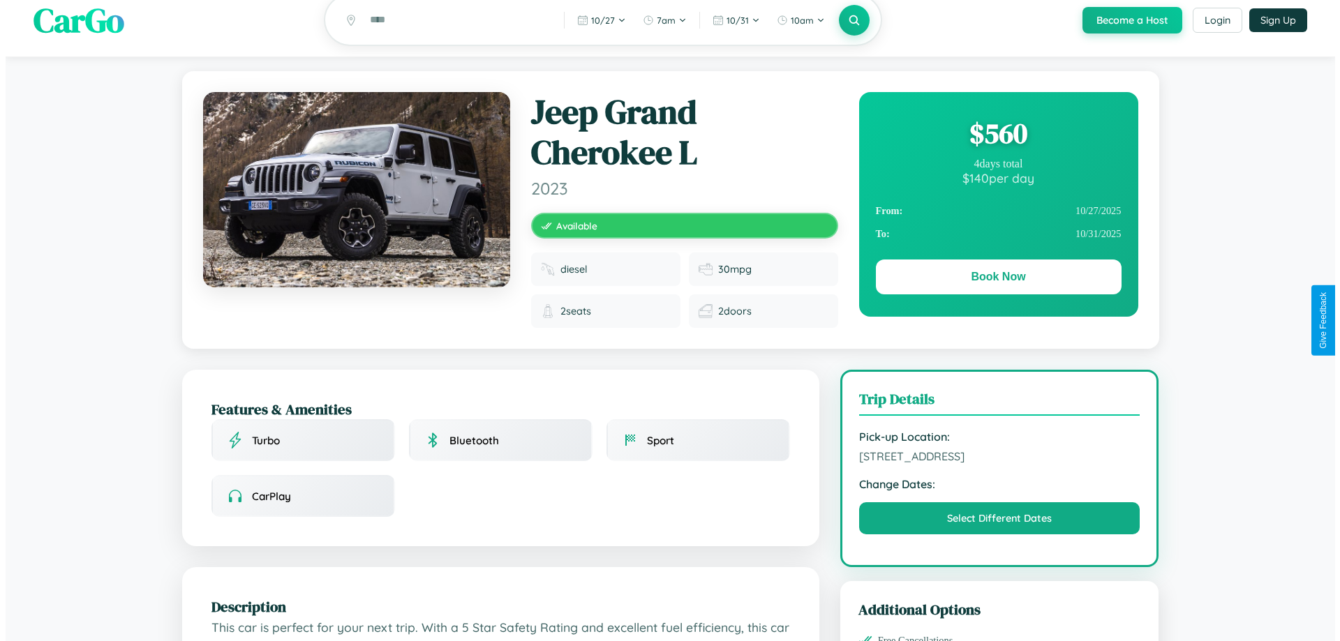
scroll to position [0, 0]
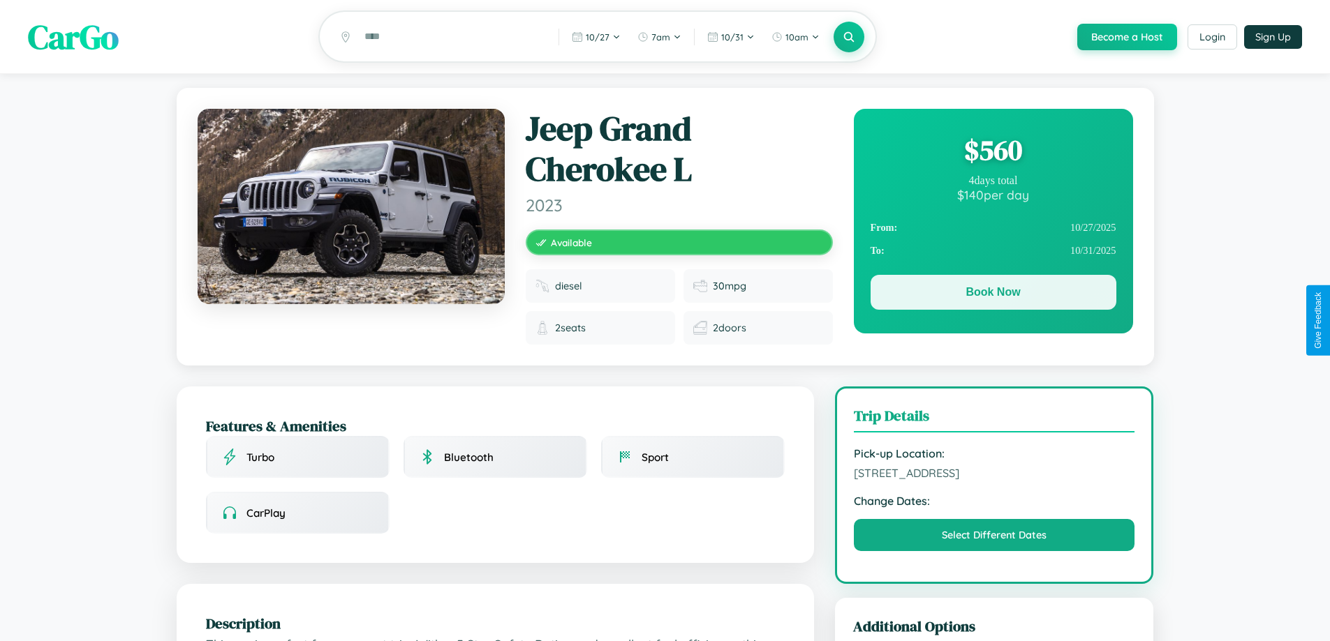
click at [993, 295] on button "Book Now" at bounding box center [993, 292] width 246 height 35
